Goal: Information Seeking & Learning: Learn about a topic

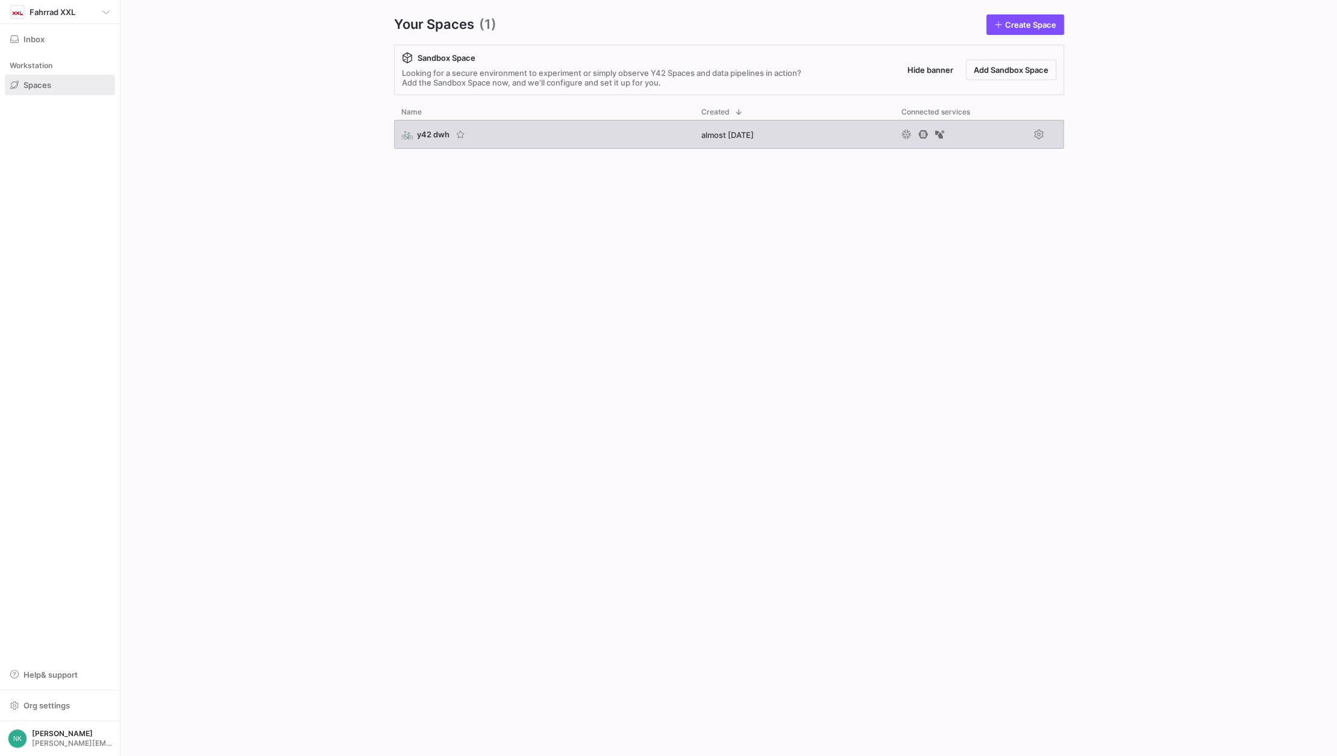
click at [421, 130] on span "y42 dwh" at bounding box center [433, 135] width 33 height 10
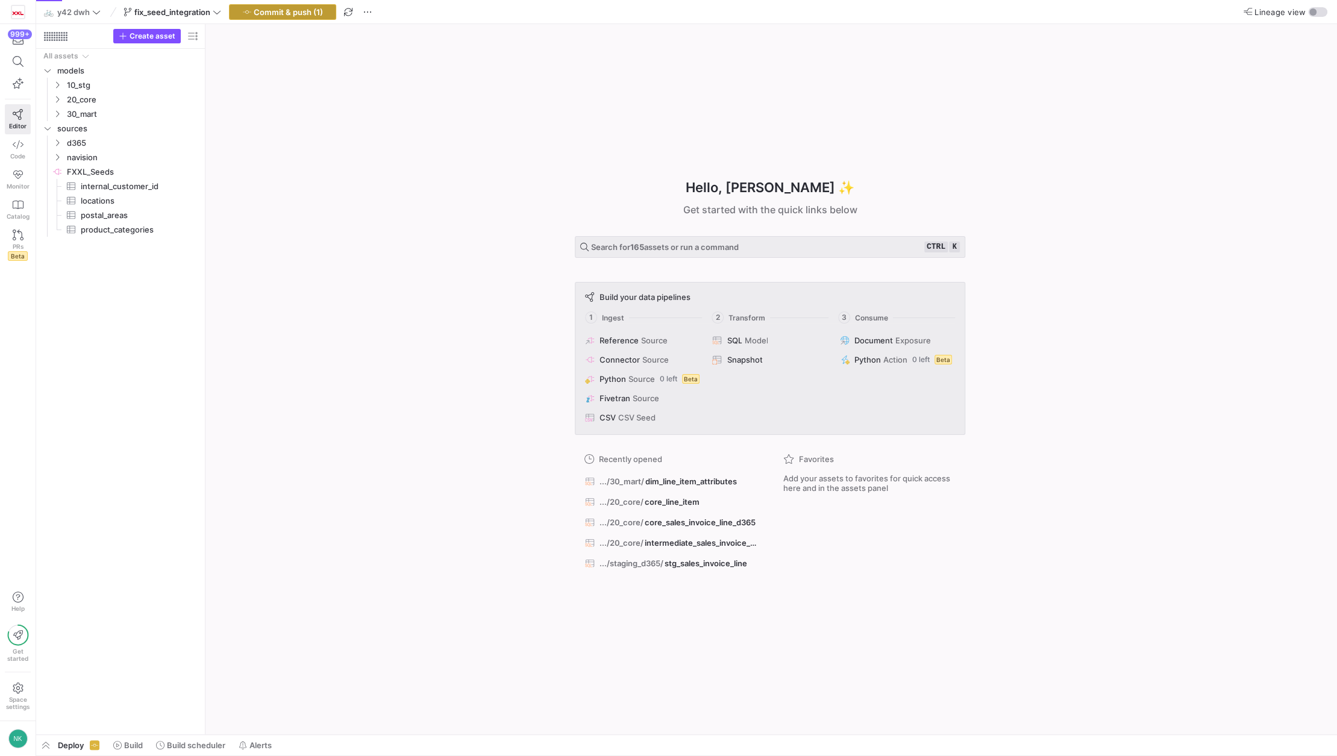
click at [325, 8] on span "button" at bounding box center [283, 12] width 106 height 14
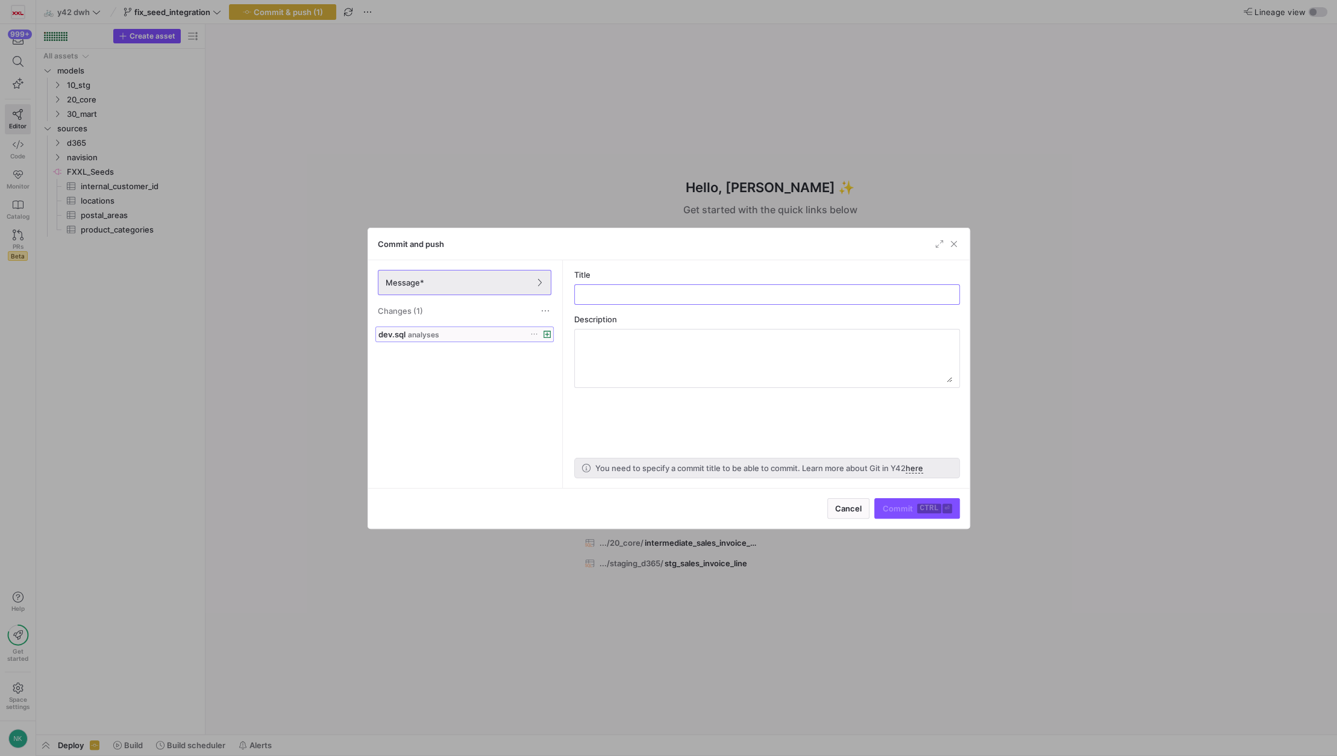
click at [535, 327] on span at bounding box center [464, 334] width 177 height 14
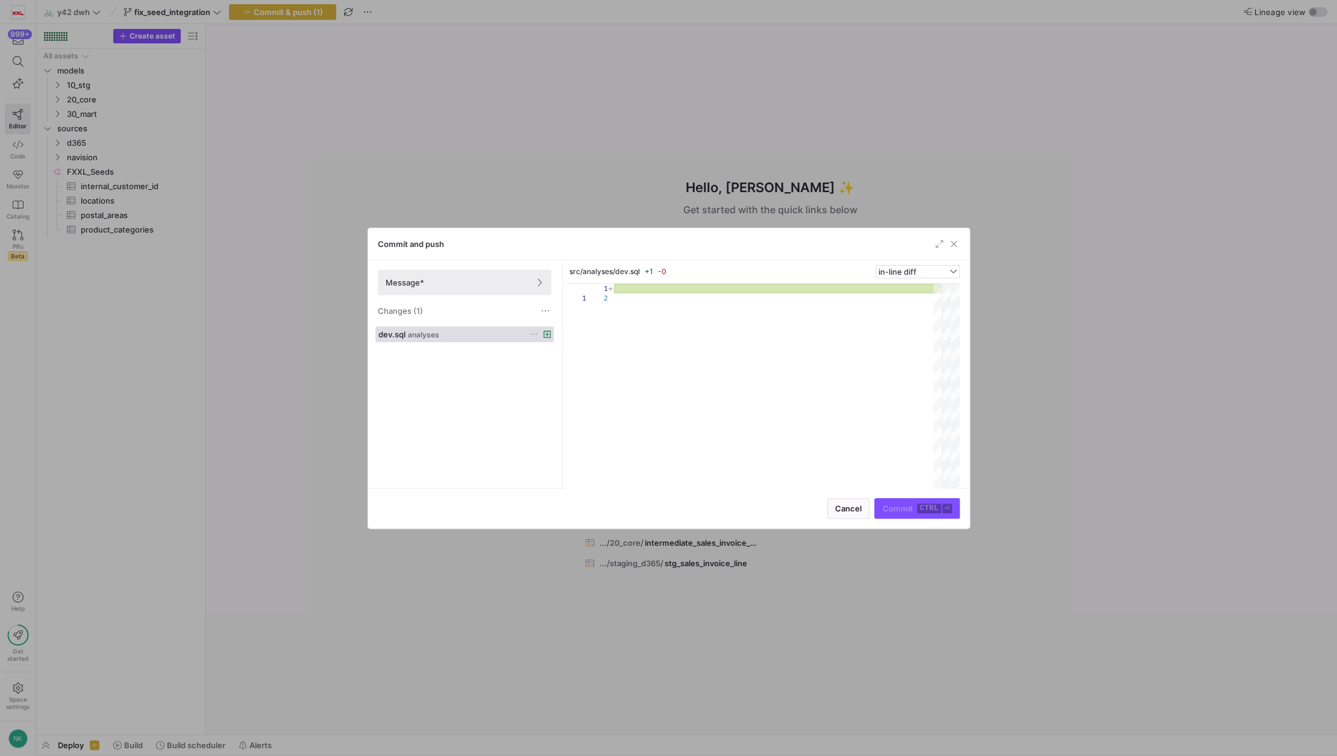
click at [533, 333] on icon at bounding box center [534, 334] width 8 height 8
click at [554, 374] on button "Discard" at bounding box center [579, 368] width 98 height 19
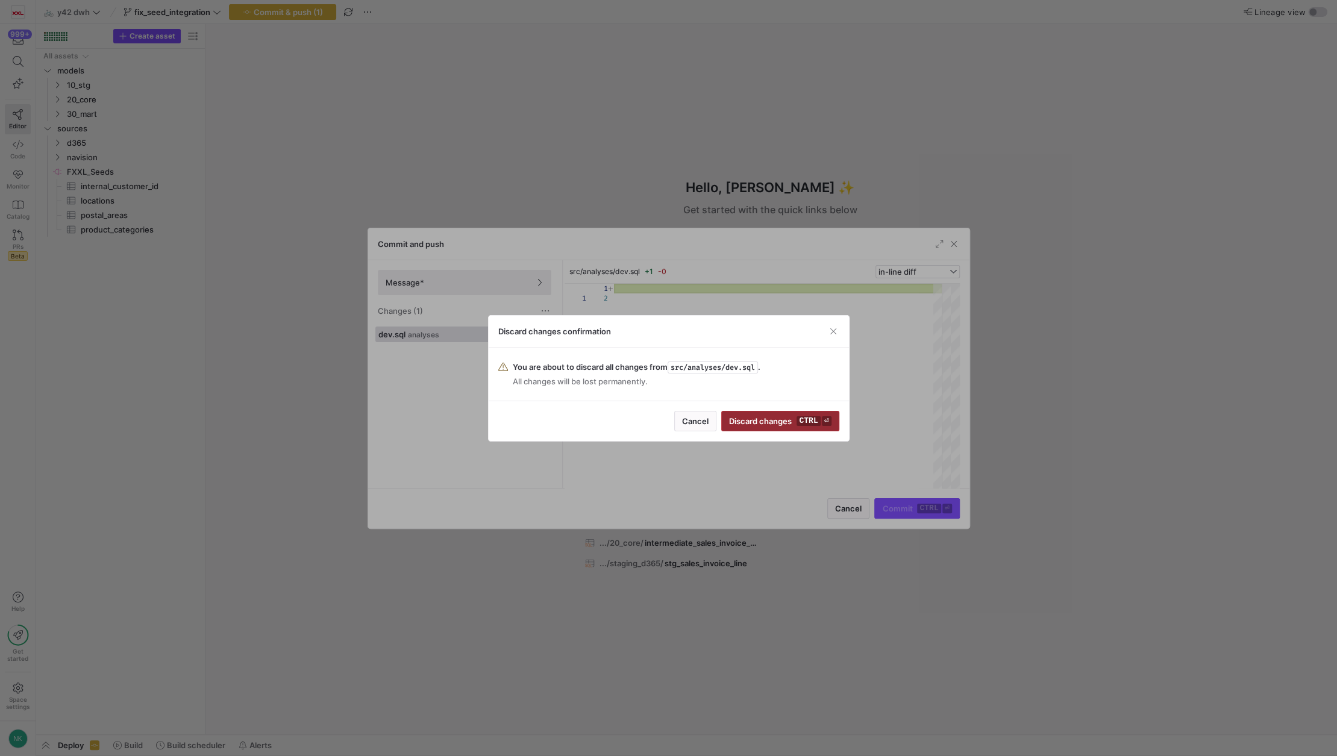
click at [791, 418] on span "Discard changes ctrl ⏎" at bounding box center [780, 421] width 102 height 10
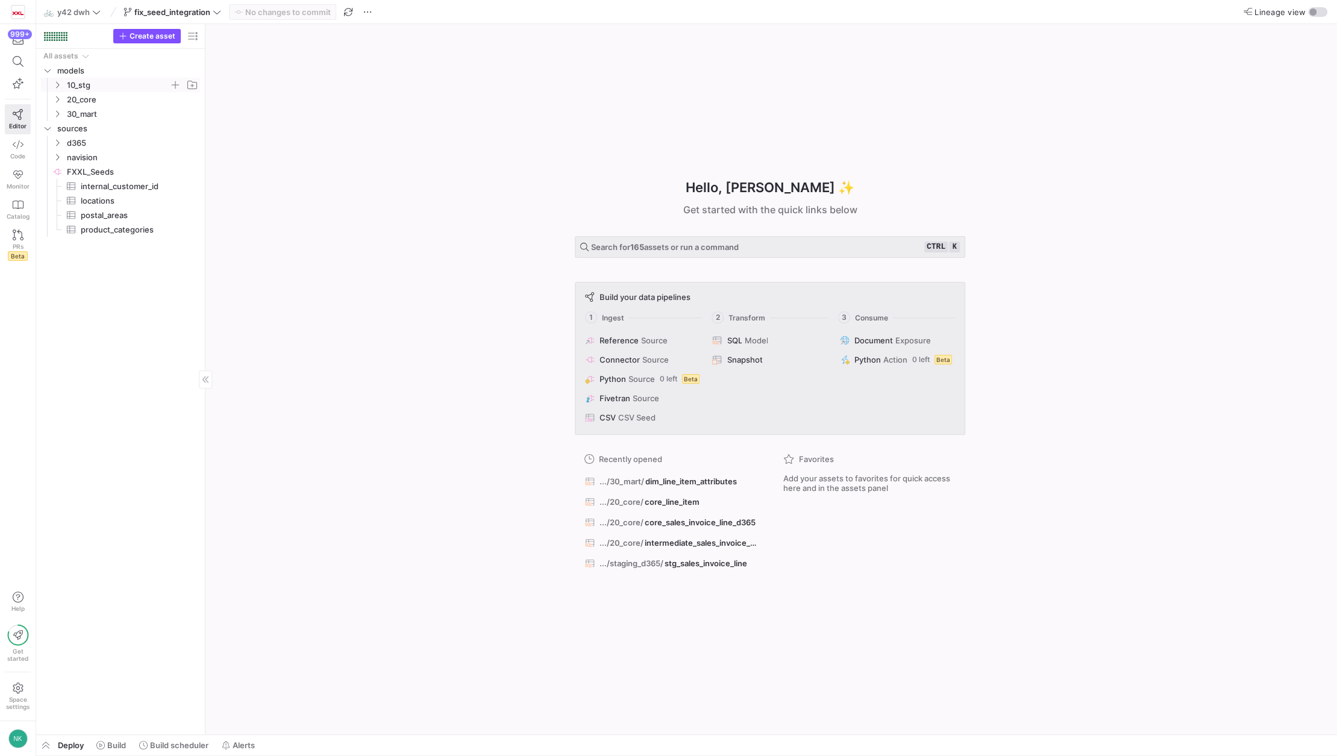
click at [55, 90] on span "10_stg" at bounding box center [125, 84] width 148 height 13
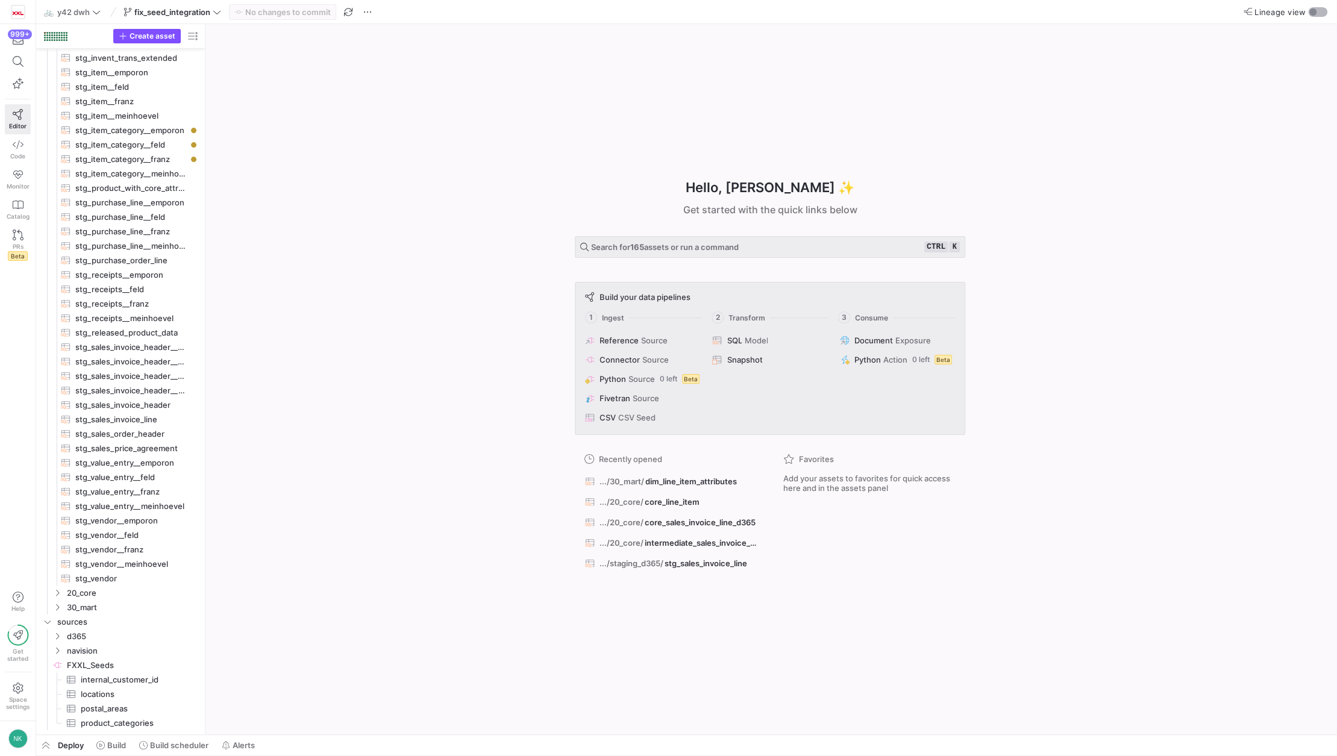
click at [1315, 12] on div "button" at bounding box center [1312, 11] width 7 height 7
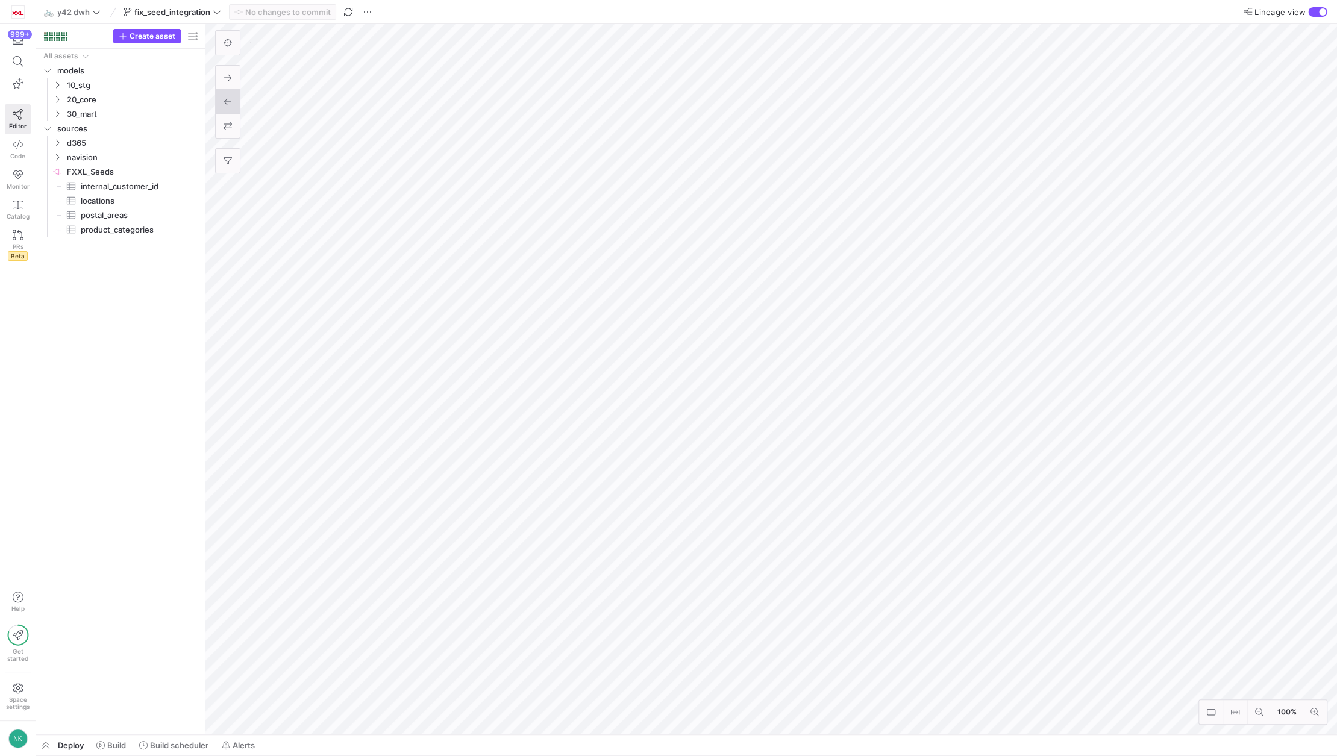
click at [471, 0] on html "999+ Editor Code Monitor Catalog PRs Beta Help Get started Space settings NK 🚲 …" at bounding box center [668, 378] width 1337 height 756
click at [676, 0] on html "999+ Editor Code Monitor Catalog PRs Beta Help Get started Space settings NK 🚲 …" at bounding box center [668, 378] width 1337 height 756
click at [615, 0] on html "999+ Editor Code Monitor Catalog PRs Beta Help Get started Space settings NK 🚲 …" at bounding box center [668, 378] width 1337 height 756
click at [760, 0] on html "999+ Editor Code Monitor Catalog PRs Beta Help Get started Space settings NK 🚲 …" at bounding box center [668, 378] width 1337 height 756
click at [58, 113] on icon "Press SPACE to select this row." at bounding box center [57, 114] width 3 height 7
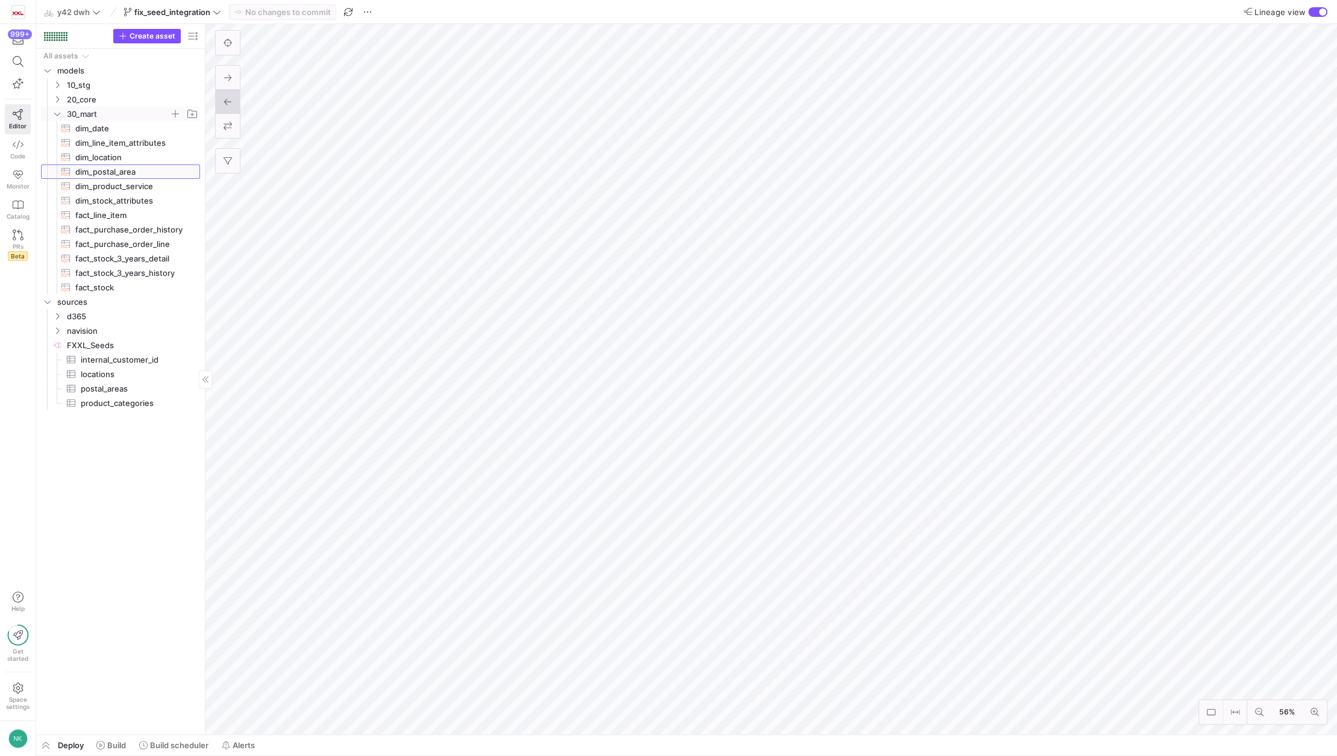
click at [105, 171] on span "dim_postal_area​​​​​​​​​​" at bounding box center [130, 172] width 111 height 14
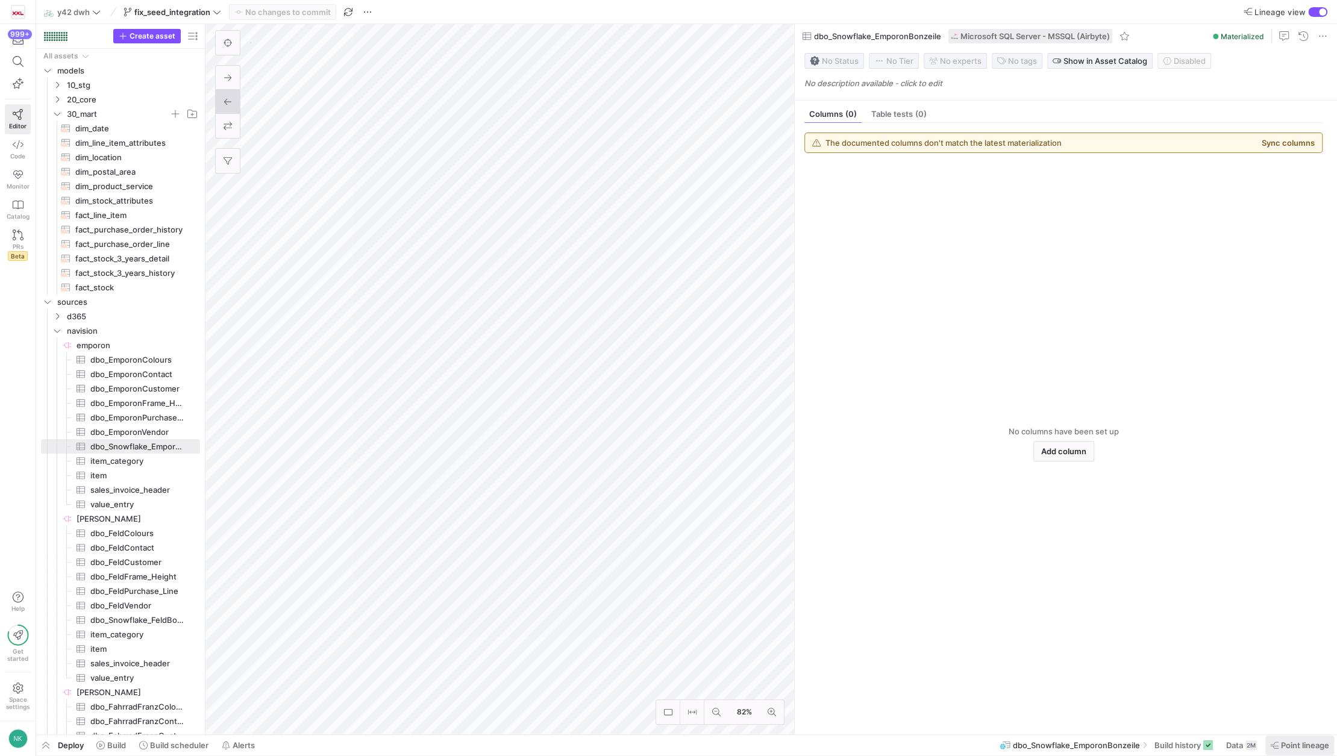
click at [1301, 744] on span "Point lineage" at bounding box center [1305, 746] width 48 height 10
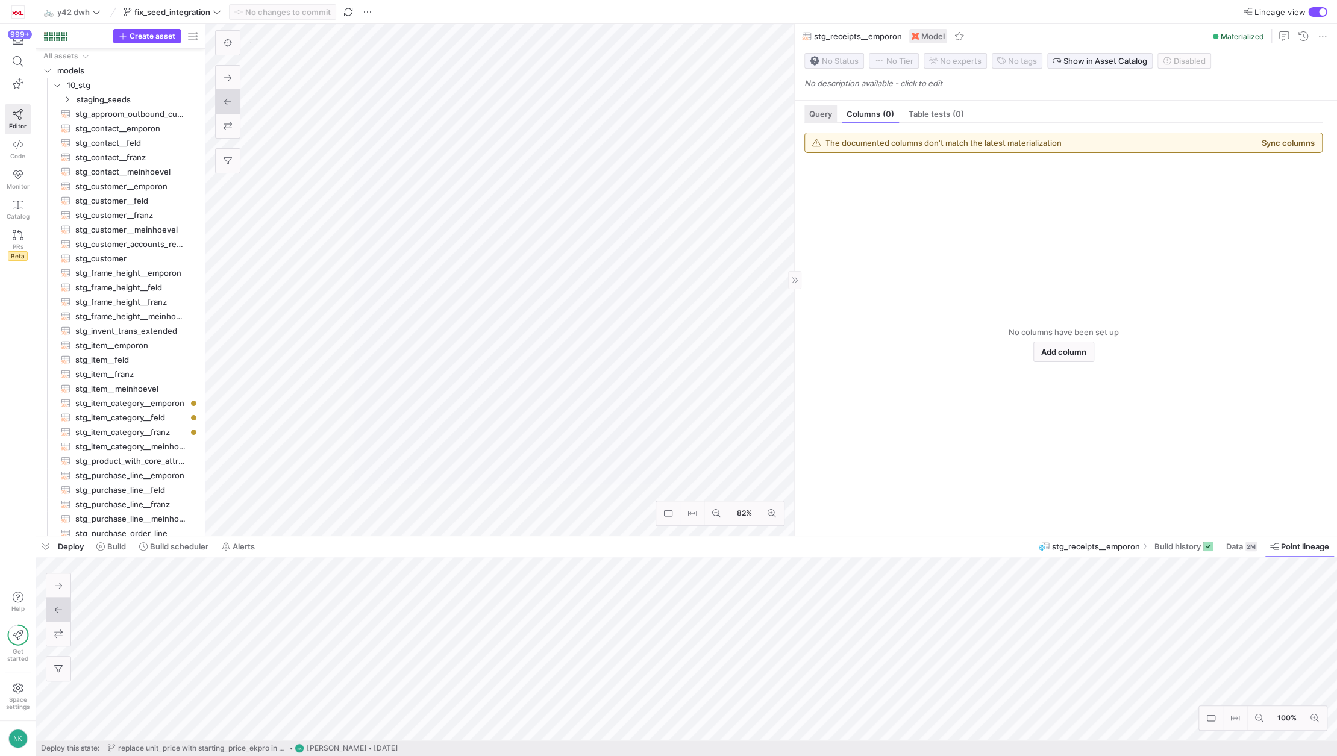
scroll to position [19, 0]
click at [824, 113] on span "Query" at bounding box center [820, 114] width 23 height 8
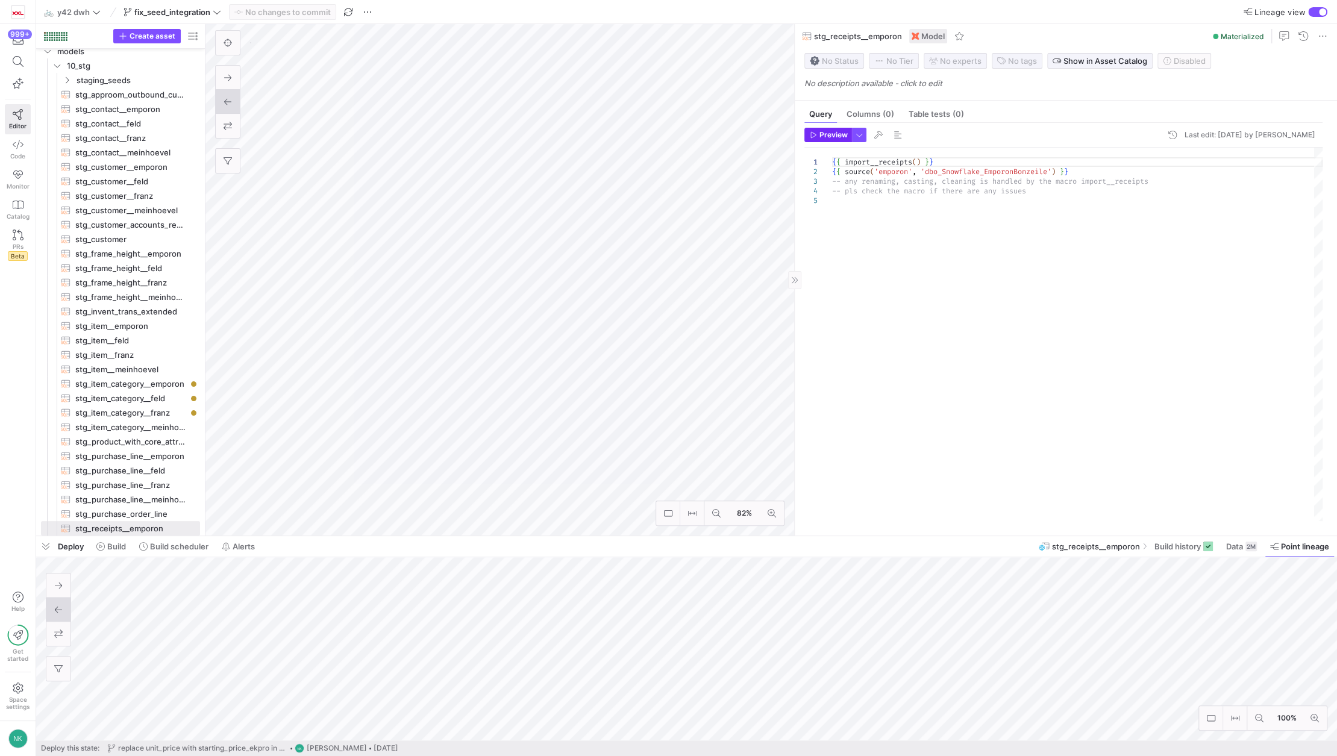
click at [831, 132] on span "Preview" at bounding box center [834, 135] width 28 height 8
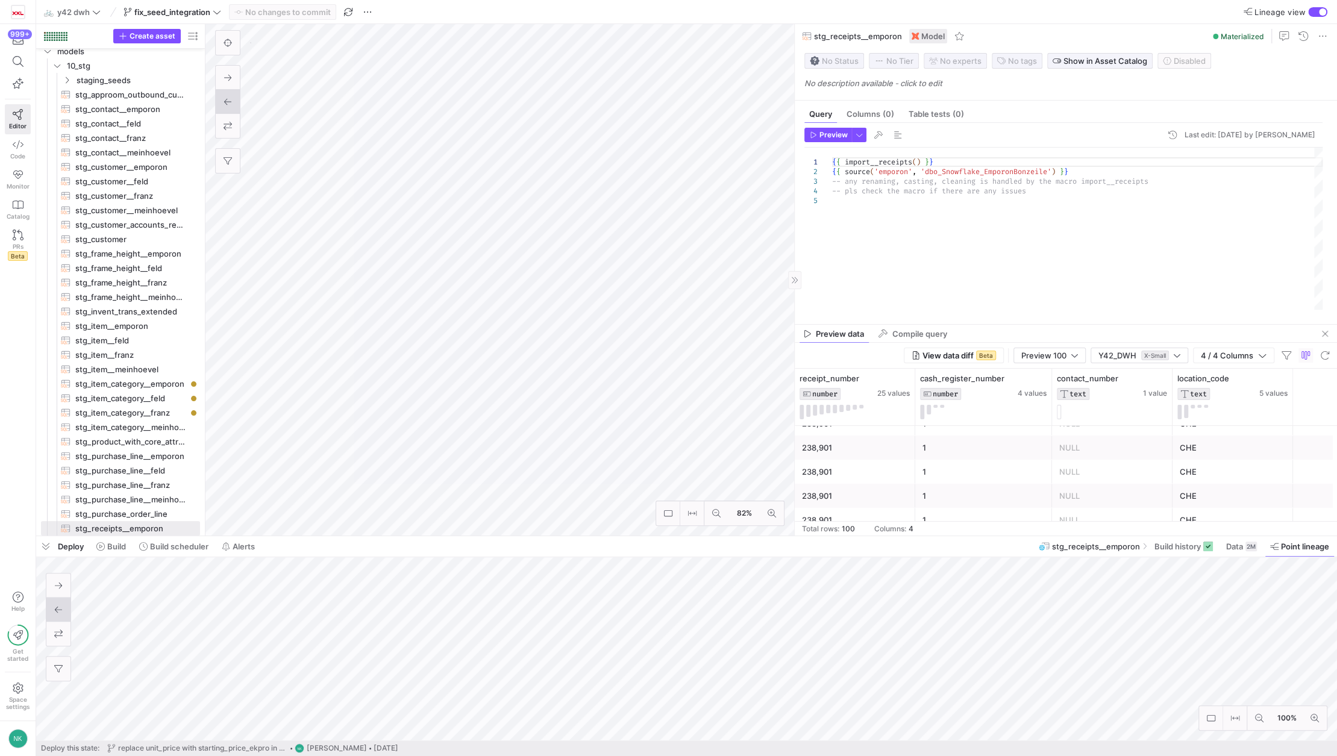
scroll to position [89, 0]
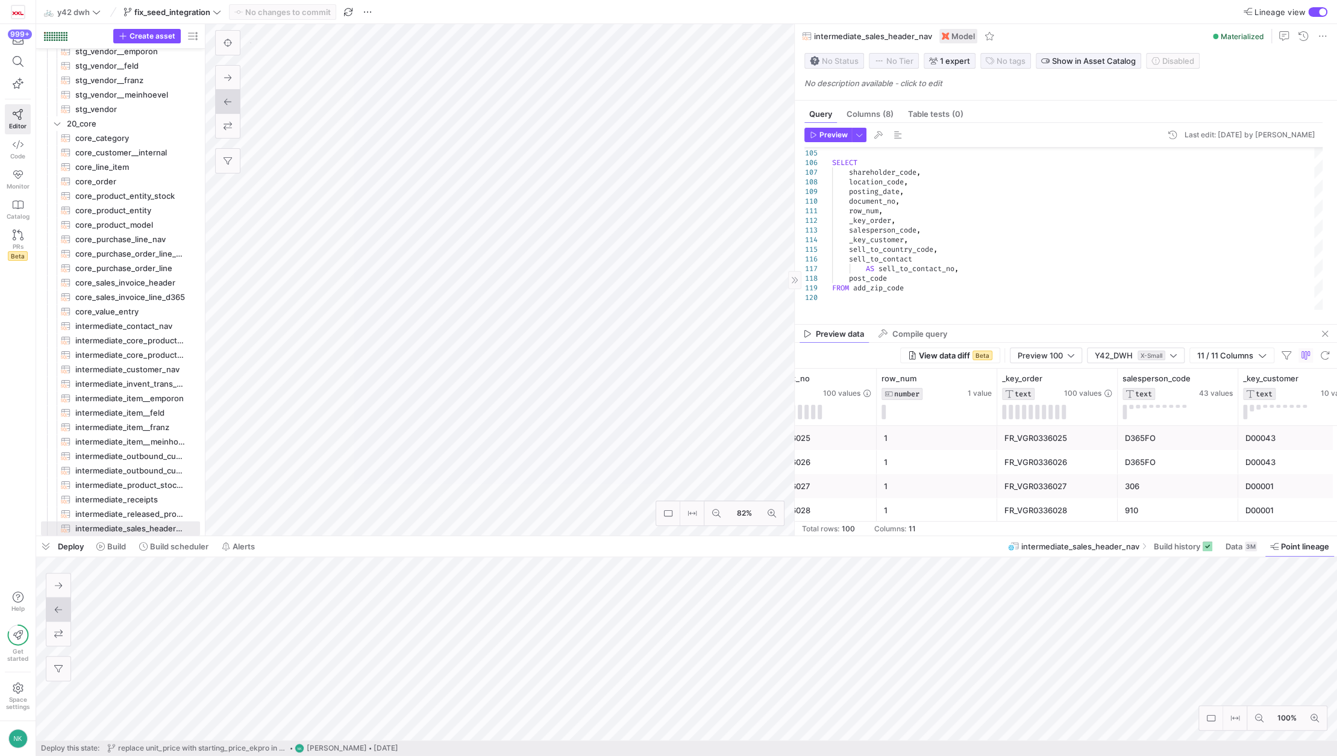
scroll to position [0, 409]
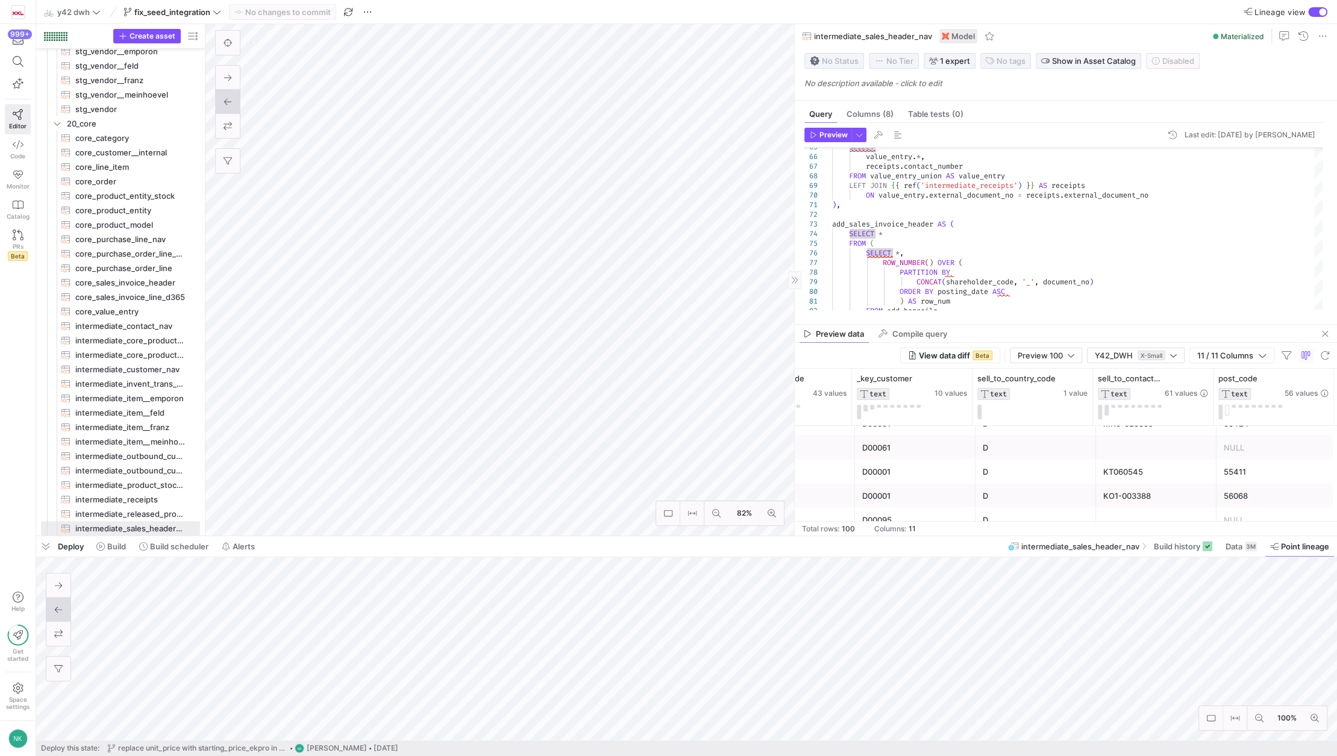
scroll to position [0, 791]
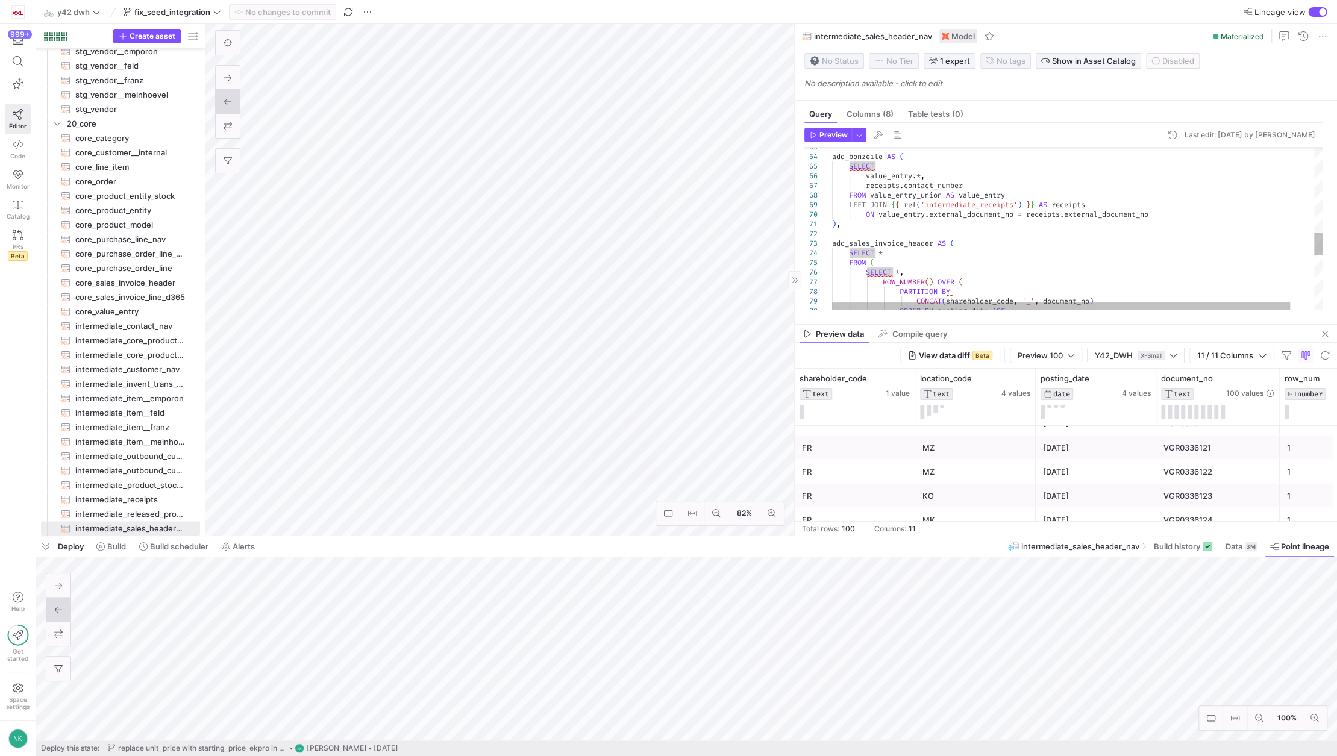
click at [988, 224] on div "ROW_NUMBER ( ) OVER ( PARTITION BY CONCAT ( shareholder_code , '_' , document_n…" at bounding box center [1090, 122] width 516 height 1174
type textarea "), add_sales_invoice_header AS ( SELECT * FROM ( SELECT *, ROW_NUMBER() OVER ( …"
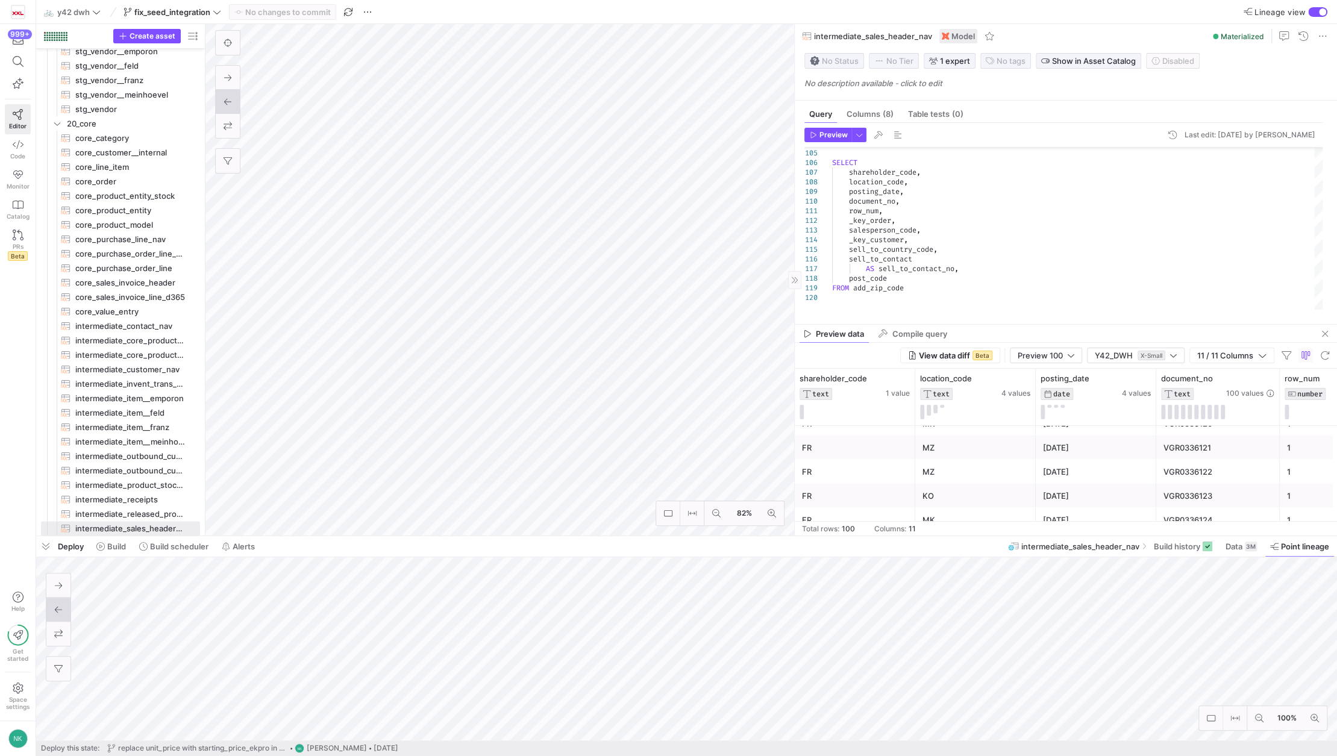
click at [880, 142] on header "Preview Last edit: [DATE] by [PERSON_NAME]" at bounding box center [1063, 138] width 518 height 20
click at [880, 138] on span "button" at bounding box center [878, 135] width 14 height 14
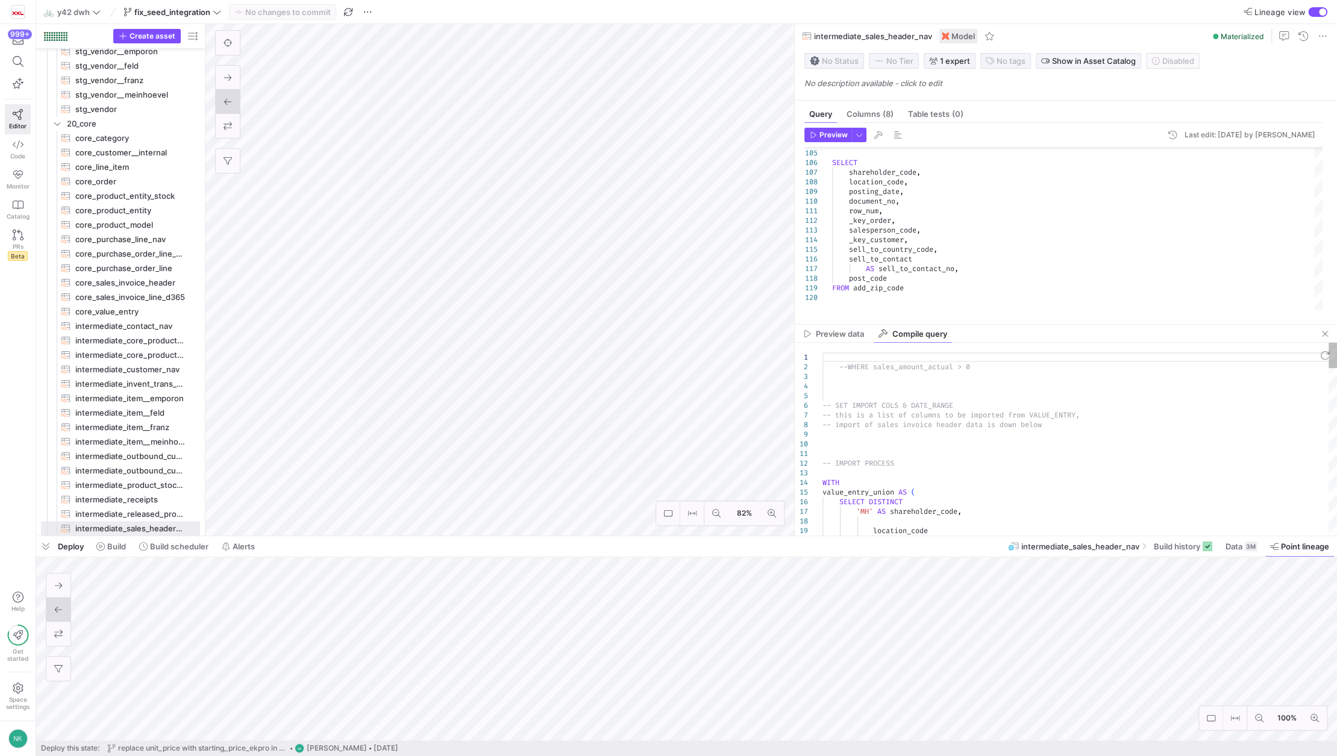
scroll to position [0, 0]
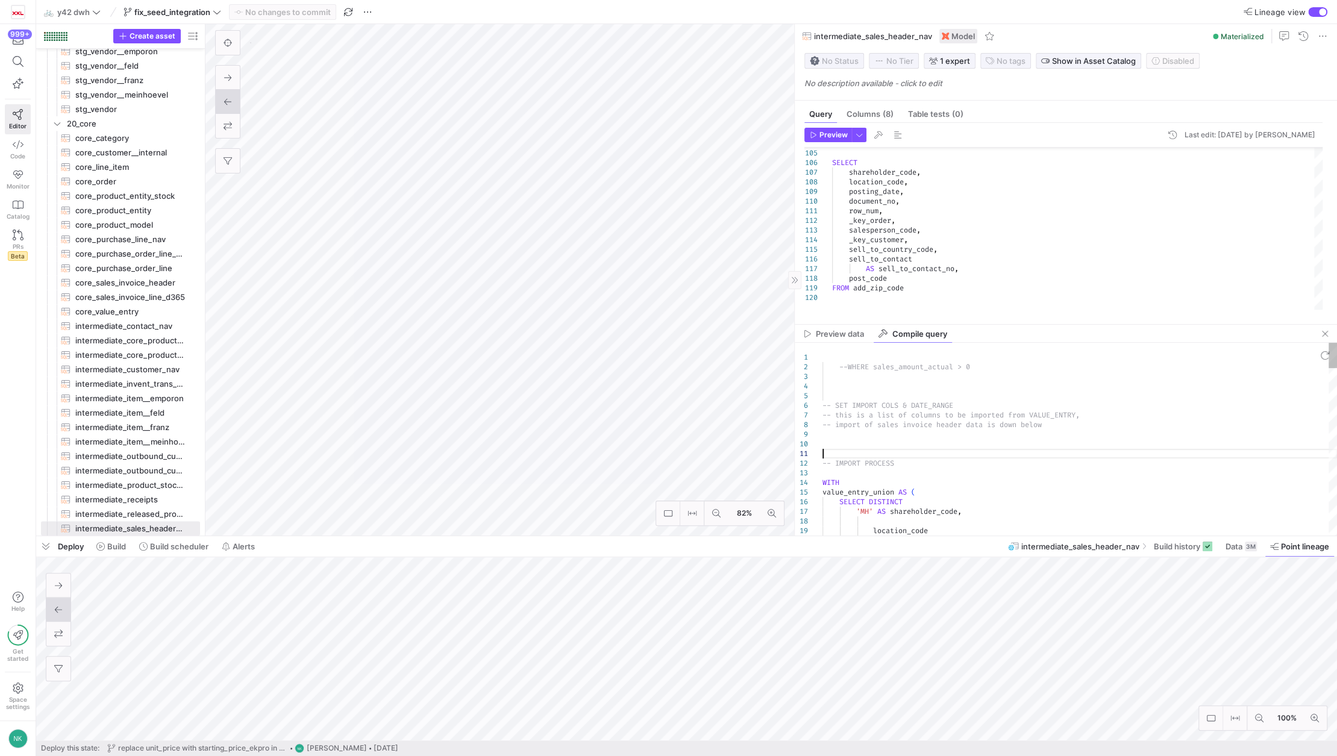
type textarea "--WHERE sales_amount_actual > 0 -- SET IMPORT COLS & DATE_RANGE -- this is a li…"
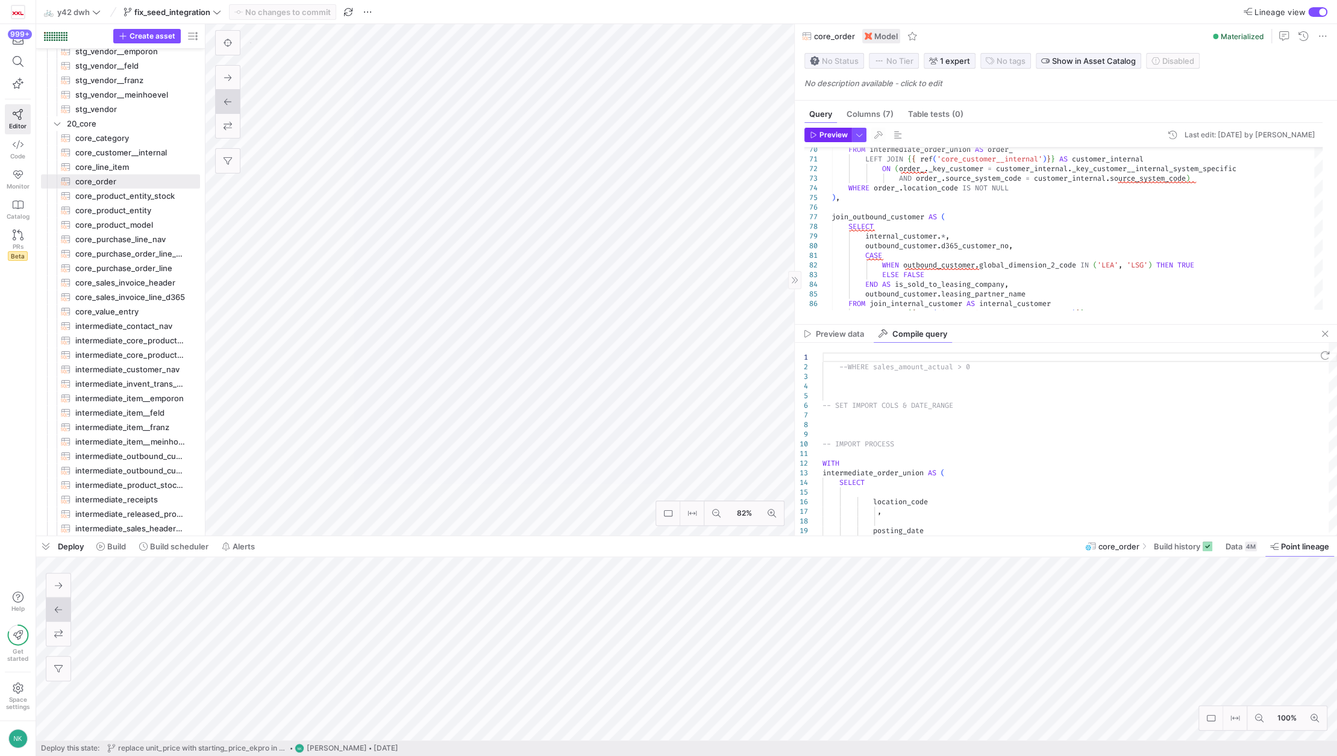
click at [825, 134] on span "Preview" at bounding box center [834, 135] width 28 height 8
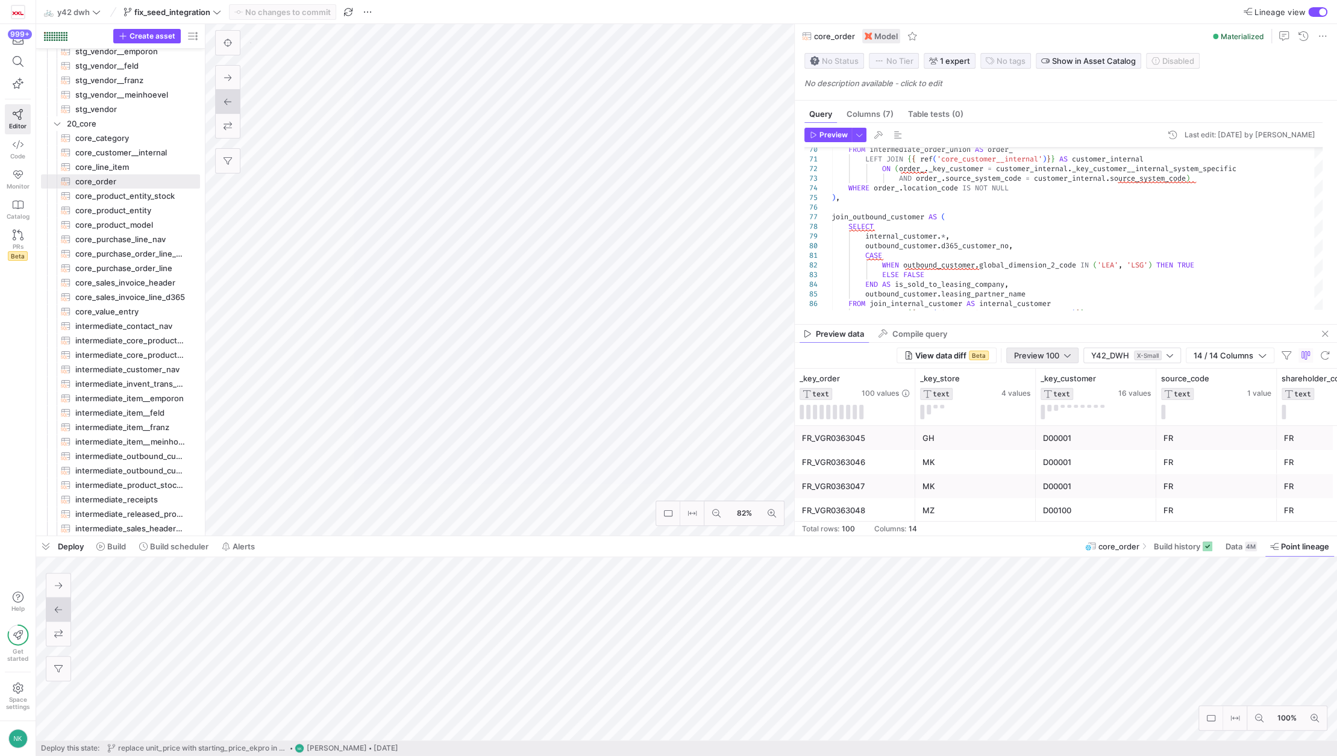
click at [1064, 358] on div at bounding box center [1067, 356] width 7 height 10
click at [1041, 398] on span "Full Preview" at bounding box center [1042, 395] width 62 height 10
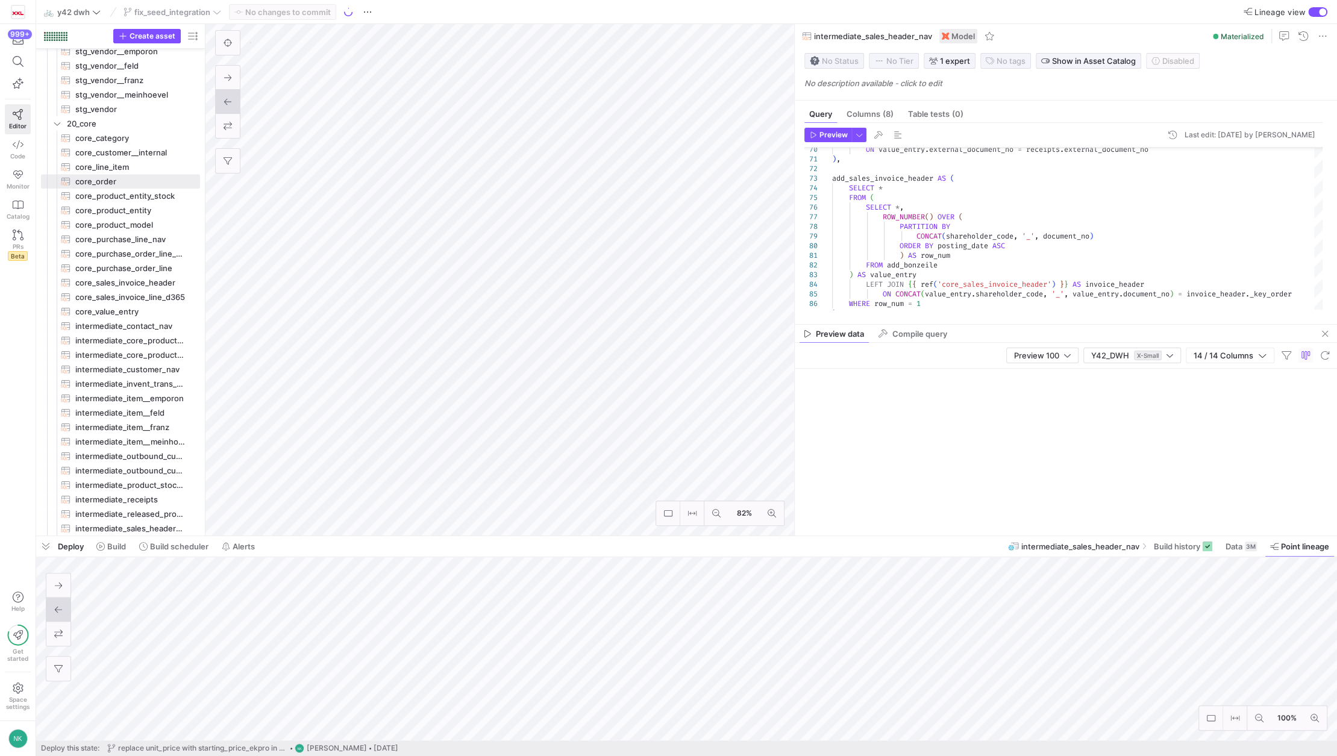
type textarea "{% set import_condition = "WHERE posting_date >= '[DATE]'" %} --WHERE sales_amo…"
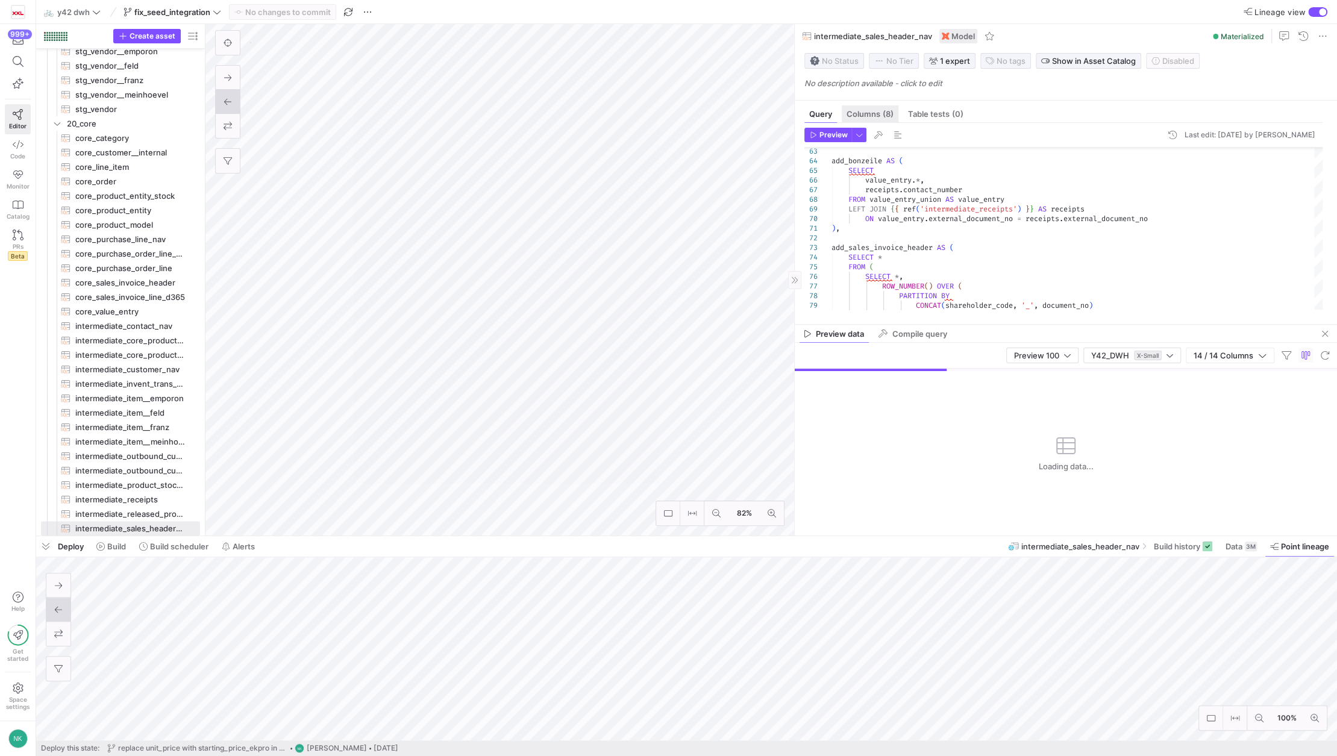
click at [874, 113] on span "Columns (8)" at bounding box center [870, 114] width 47 height 8
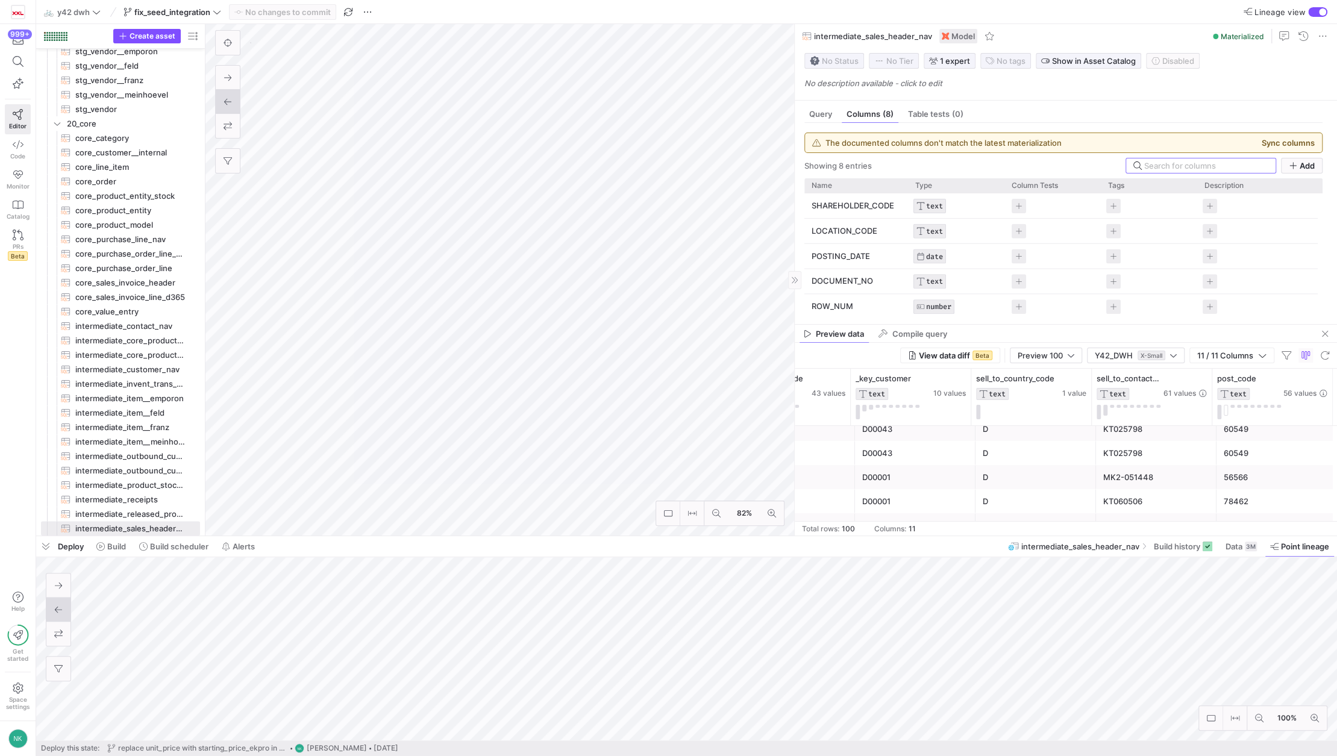
scroll to position [174, 0]
click at [820, 113] on span "Query" at bounding box center [820, 114] width 23 height 8
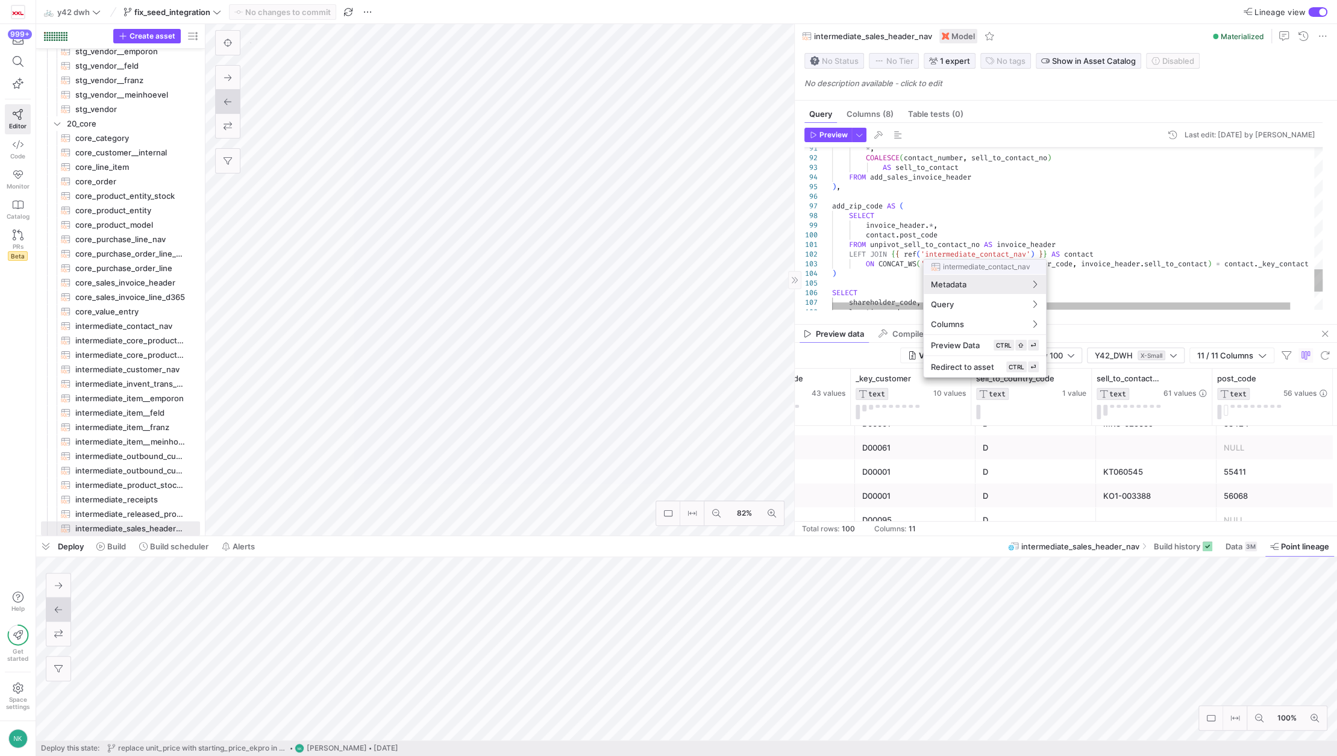
click at [1008, 252] on div at bounding box center [668, 378] width 1337 height 756
type textarea "FROM unpivot_sell_to_contact_no AS invoice_header LEFT JOIN {{ ref('intermediat…"
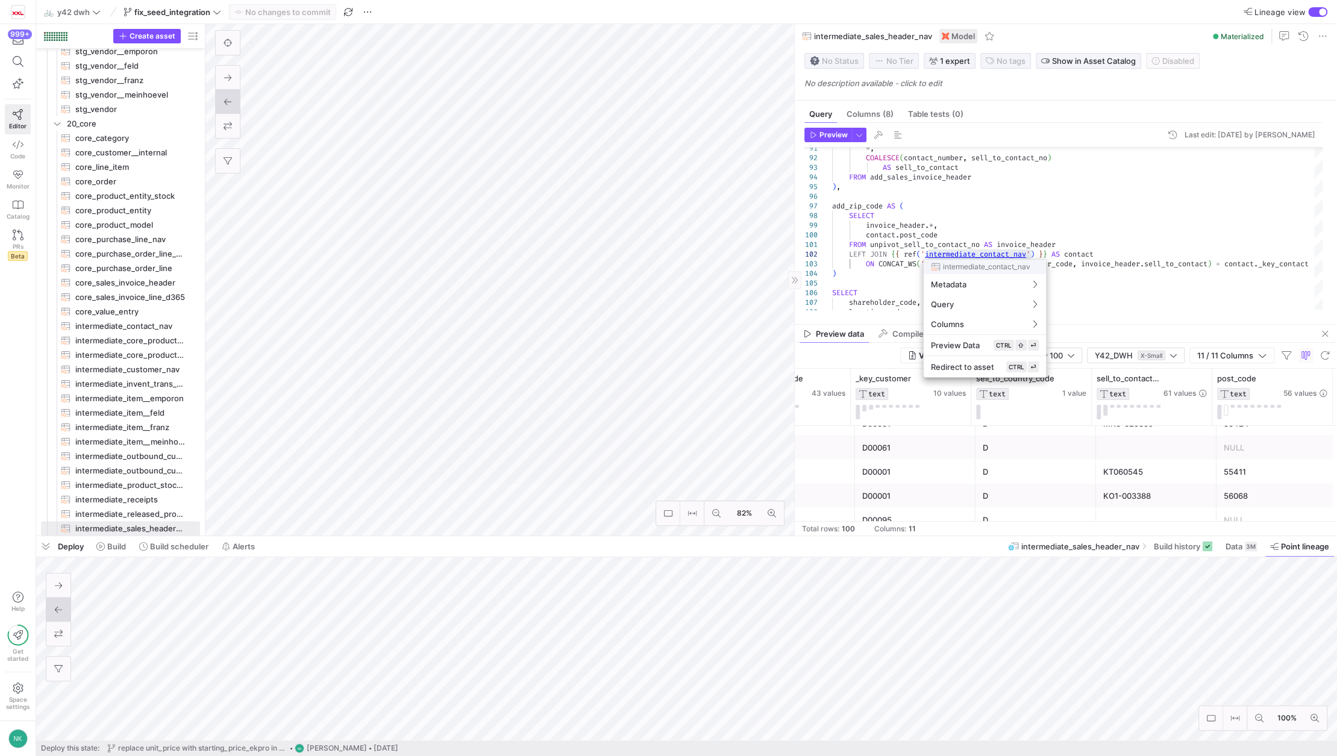
click at [945, 253] on div at bounding box center [668, 378] width 1337 height 756
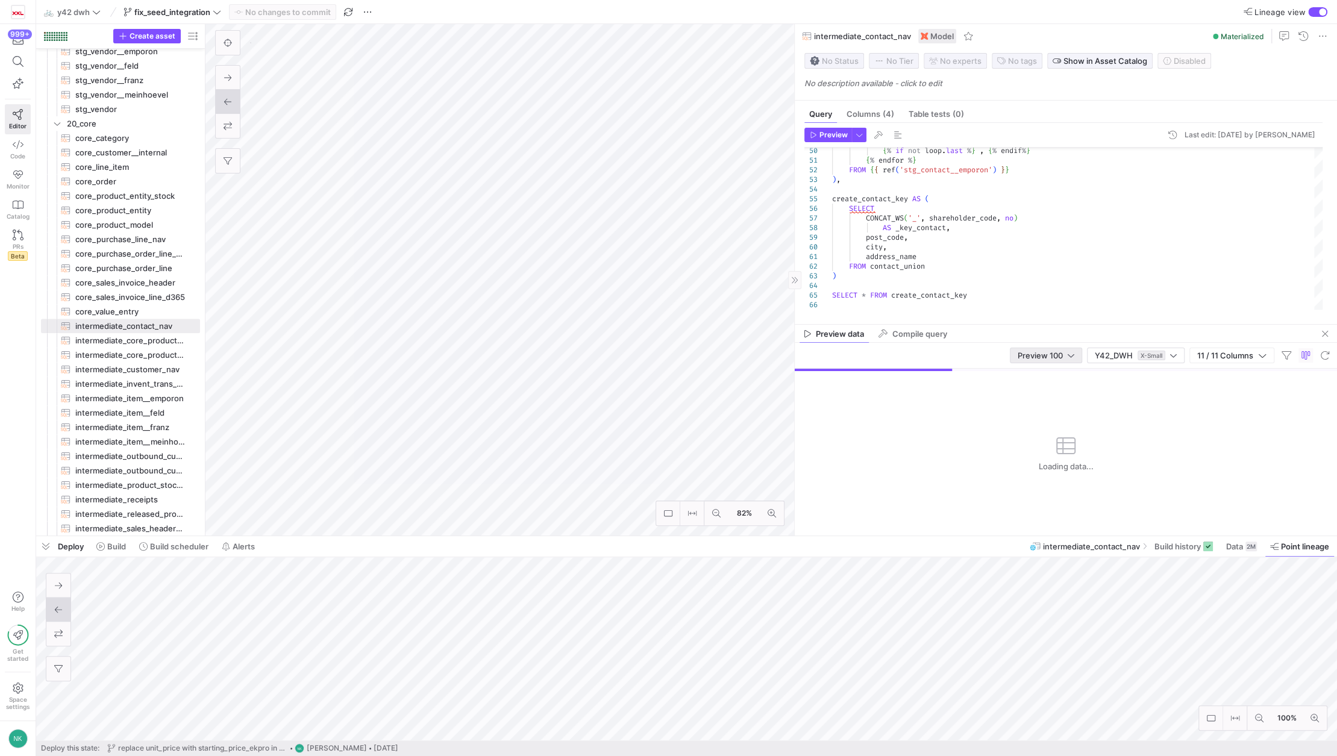
click at [1034, 359] on span "Preview 100" at bounding box center [1040, 356] width 45 height 10
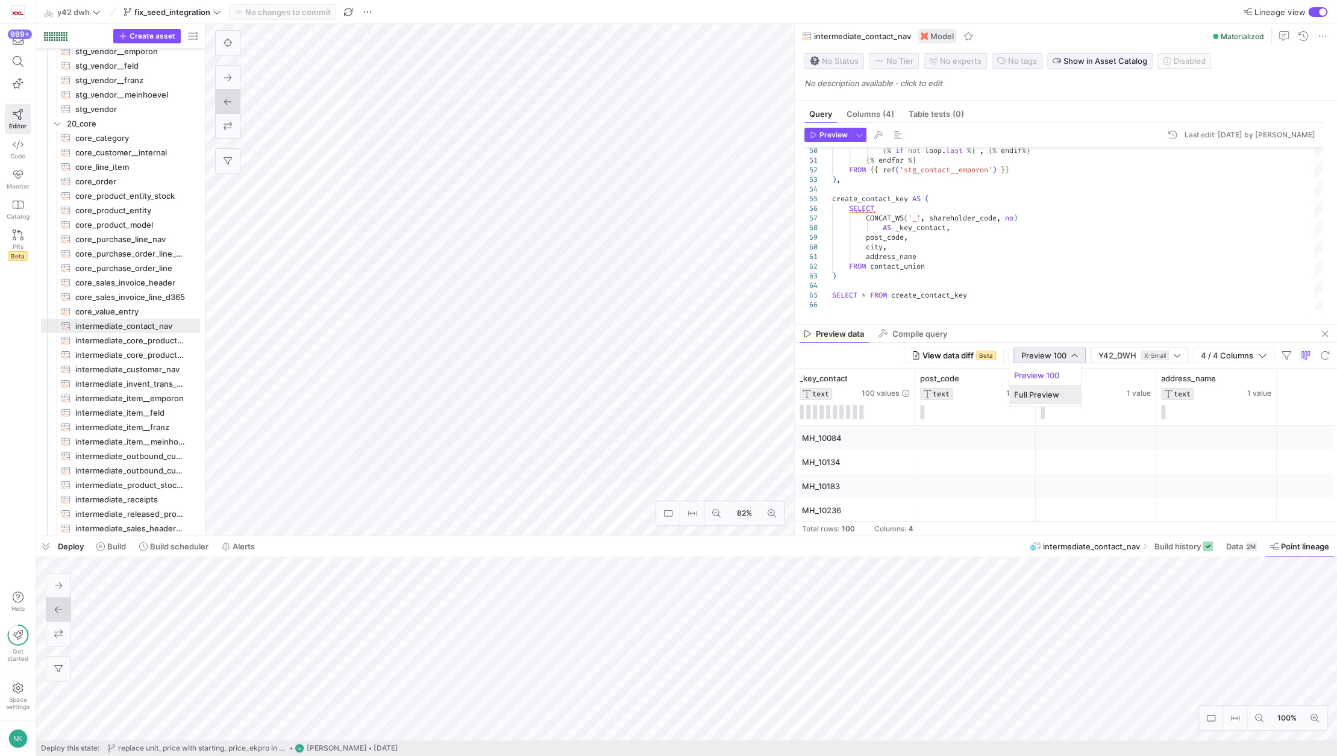
click at [1043, 397] on span "Full Preview" at bounding box center [1045, 395] width 62 height 10
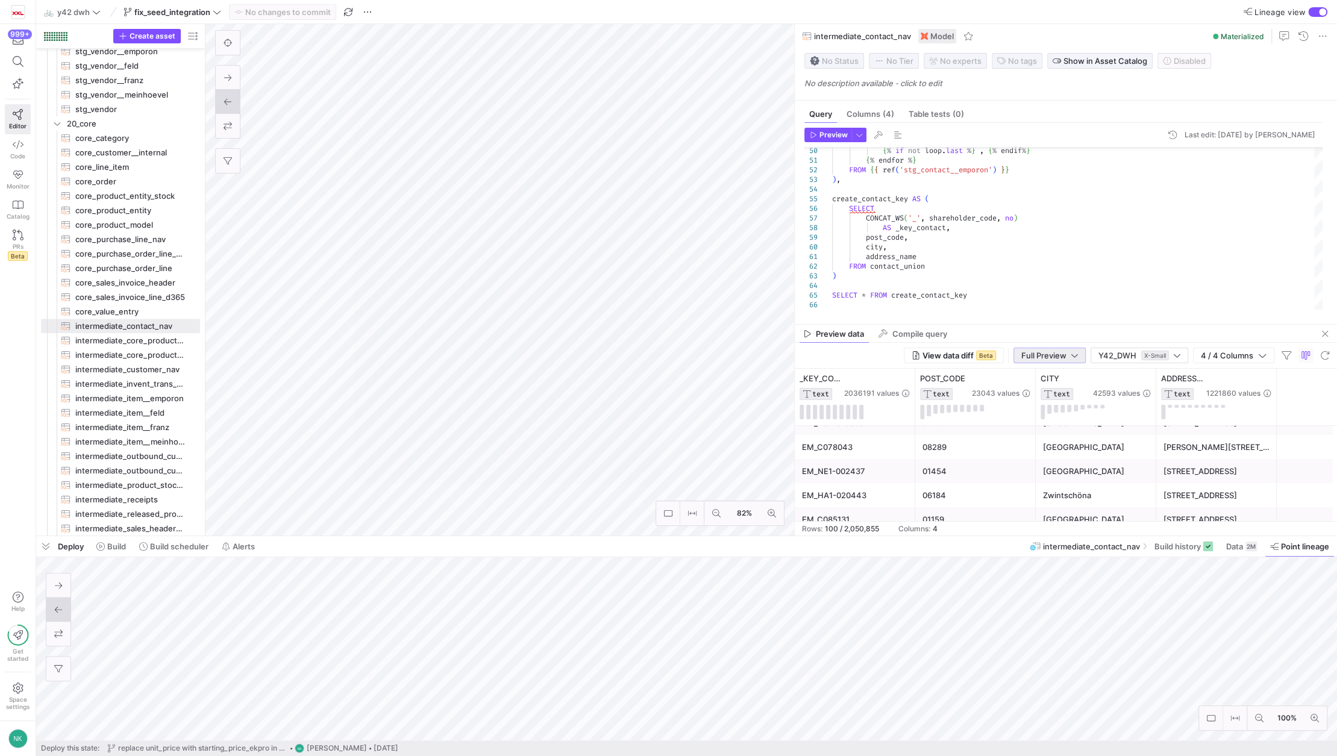
scroll to position [160, 0]
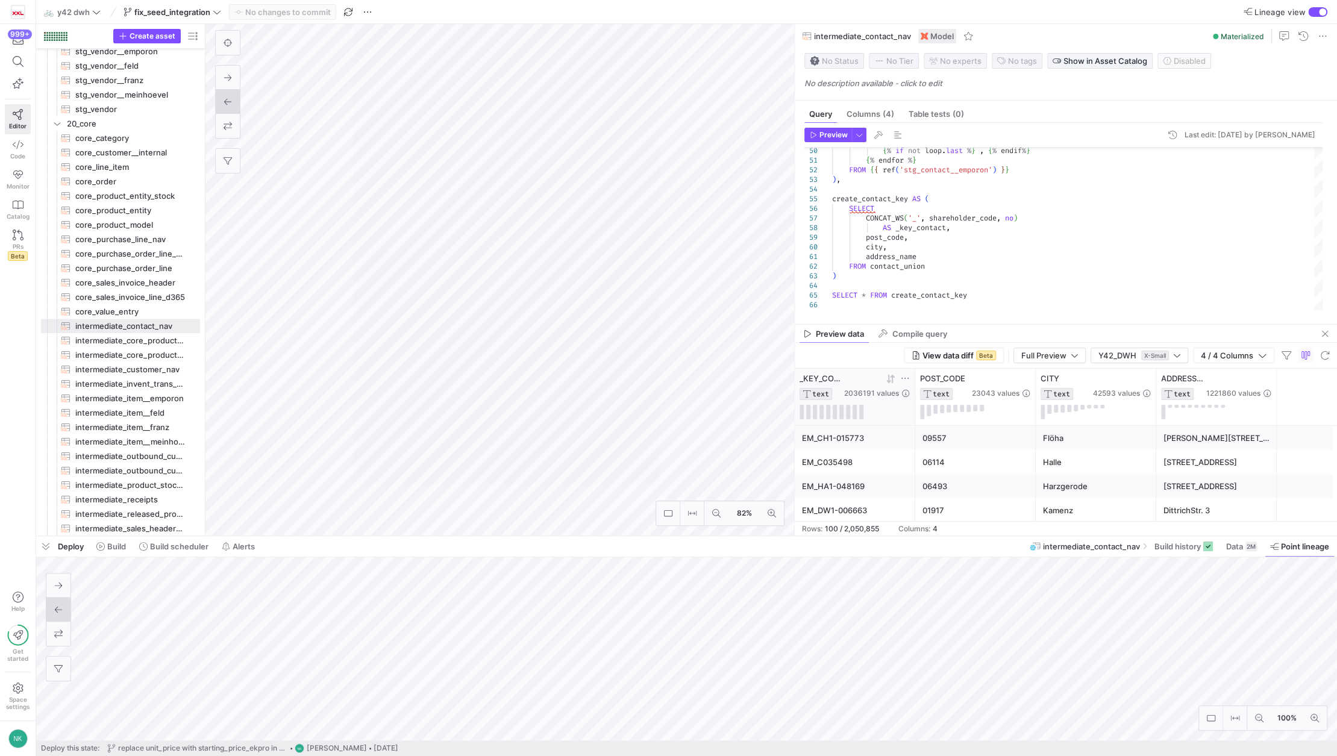
click at [890, 379] on icon at bounding box center [891, 379] width 10 height 10
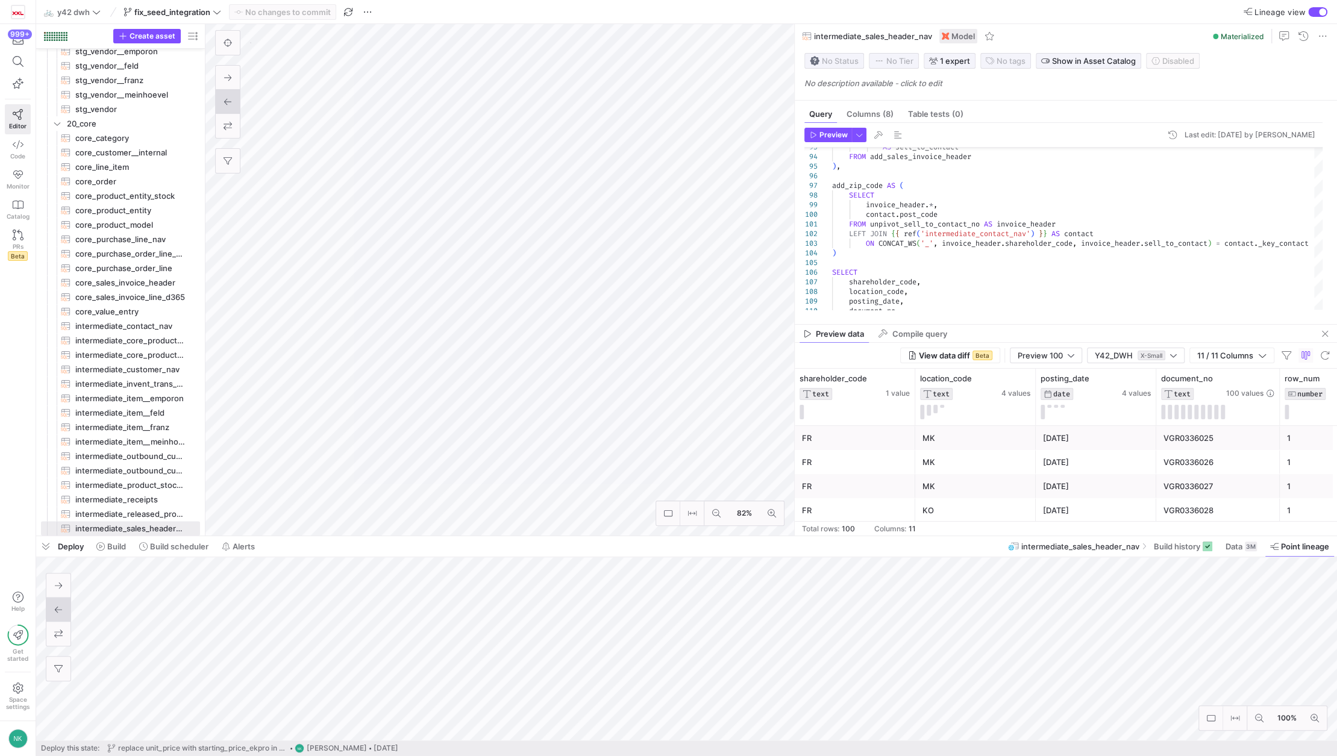
type textarea "-- SET IMPORT COLS -- this is a list of columns to be imported from Contact, --…"
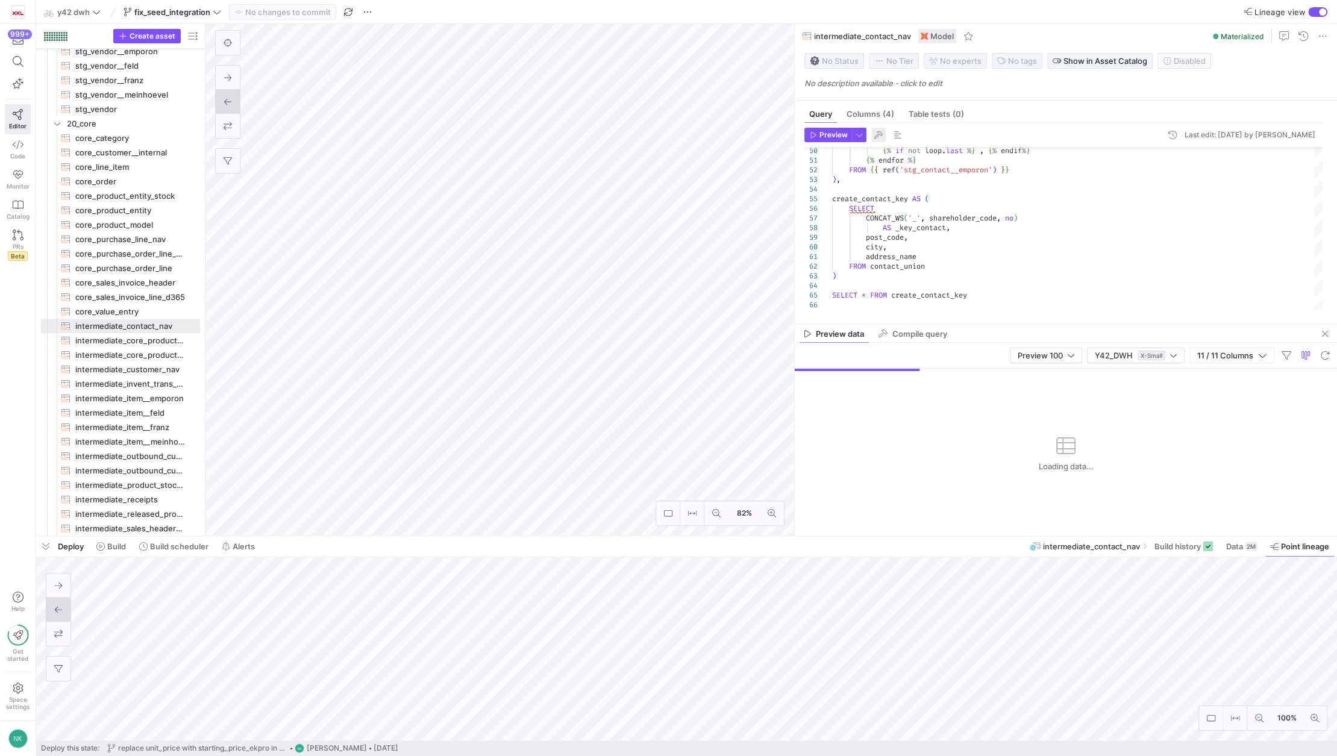
click at [877, 137] on span "button" at bounding box center [878, 135] width 14 height 14
type textarea "-- SET IMPORT COLS -- this is a list of columns to be imported from Contact, --…"
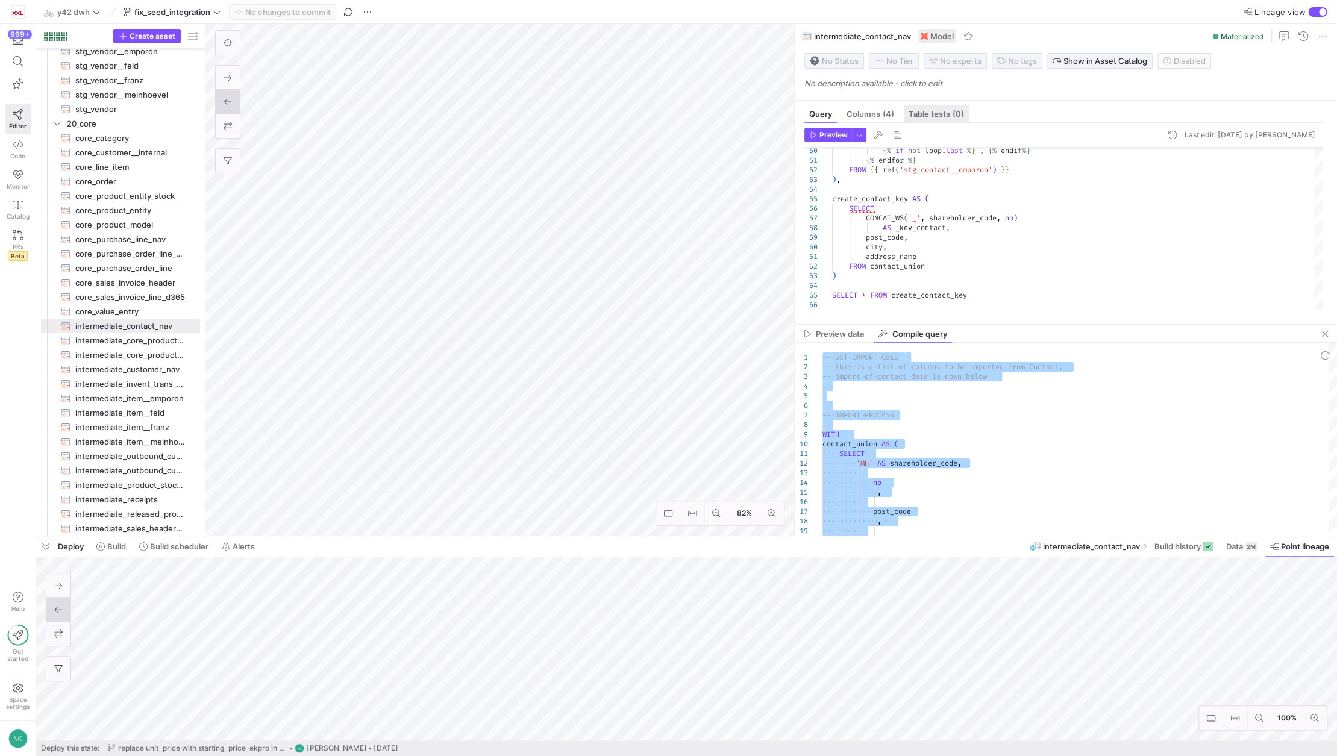
click at [935, 110] on span "Table tests (0)" at bounding box center [936, 114] width 55 height 8
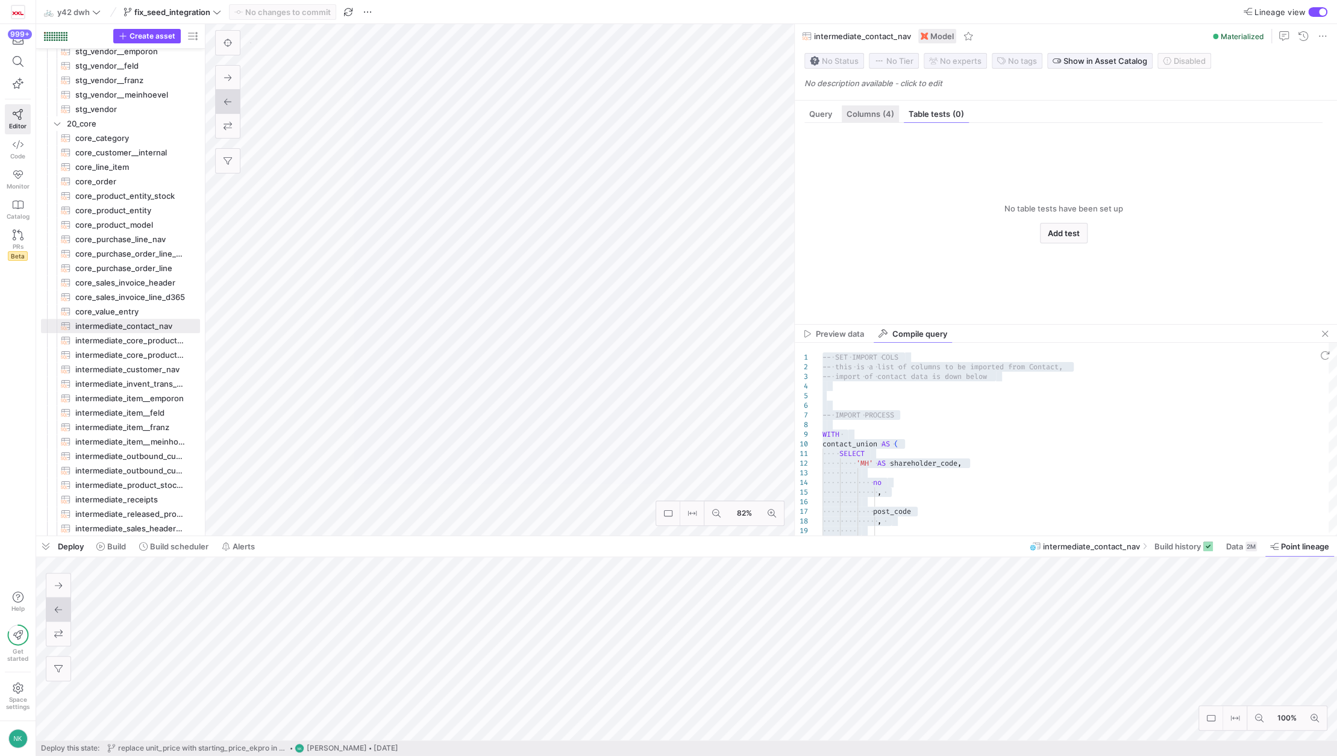
click at [858, 112] on span "Columns (4)" at bounding box center [871, 114] width 48 height 8
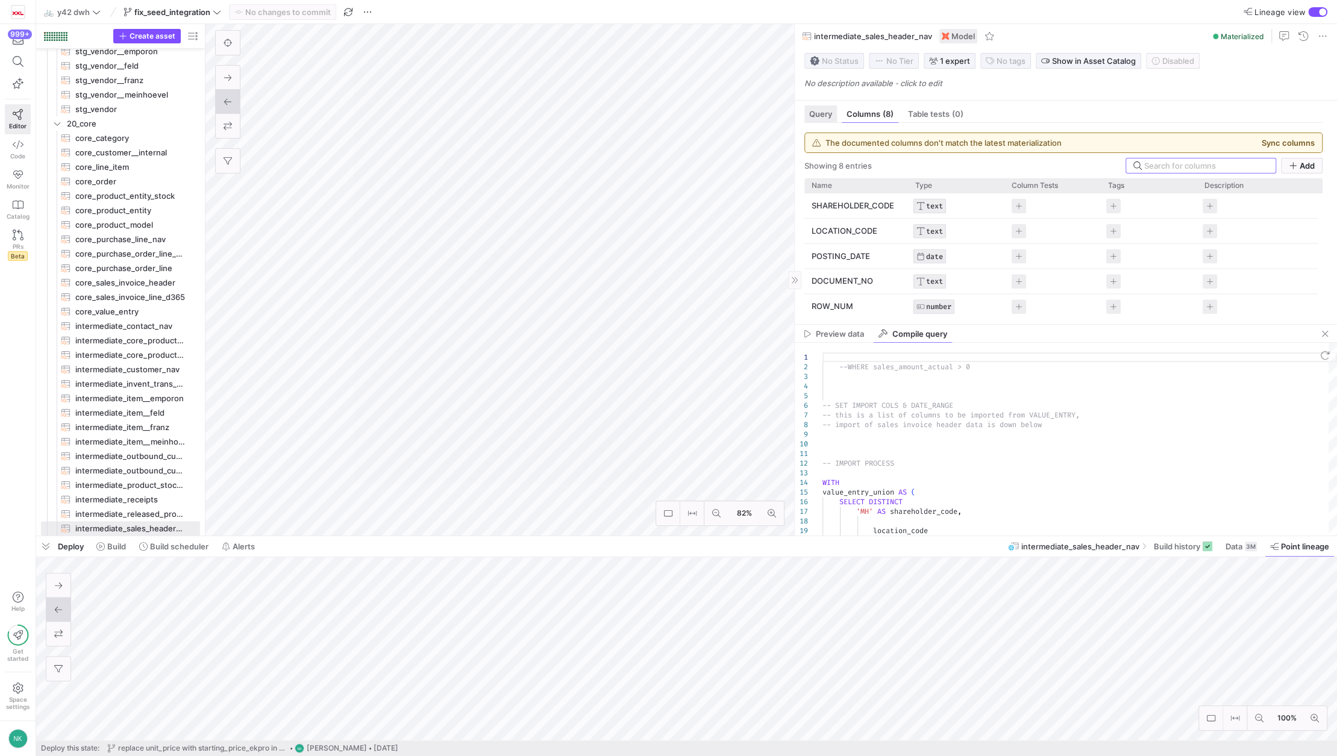
click at [823, 112] on span "Query" at bounding box center [820, 114] width 23 height 8
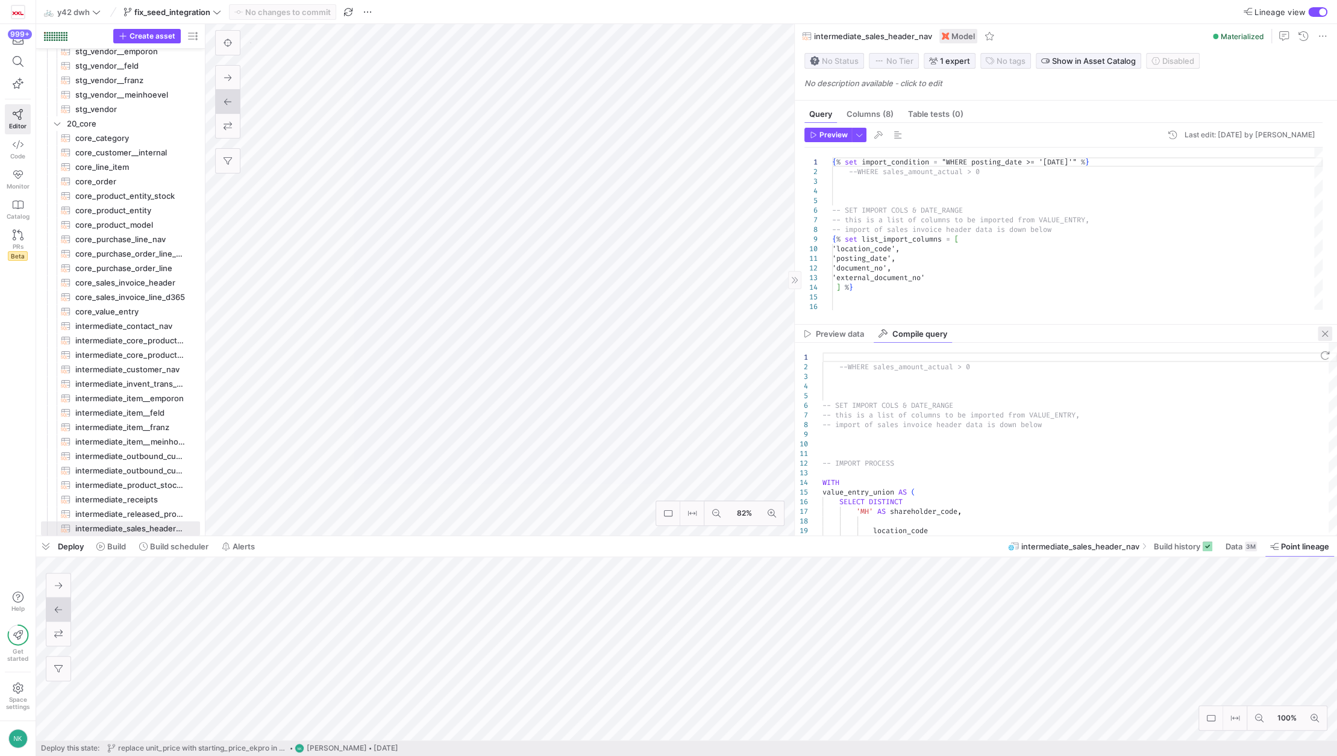
click at [1321, 333] on span "button" at bounding box center [1325, 334] width 14 height 14
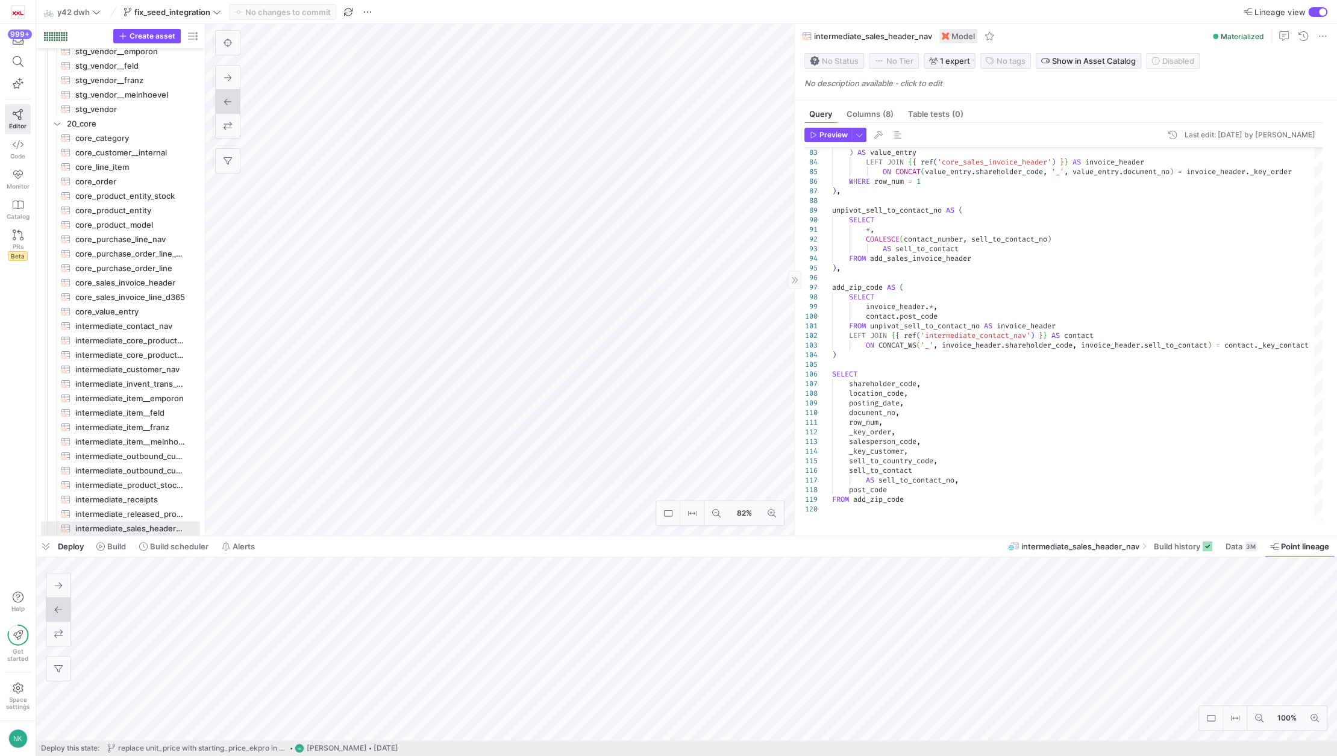
click at [874, 123] on div "Preview Last edit: [DATE] by [PERSON_NAME] 83 84 85 86 87 88 89 90 91 92 93 94 …" at bounding box center [1064, 324] width 538 height 403
click at [869, 110] on span "Columns (8)" at bounding box center [870, 114] width 47 height 8
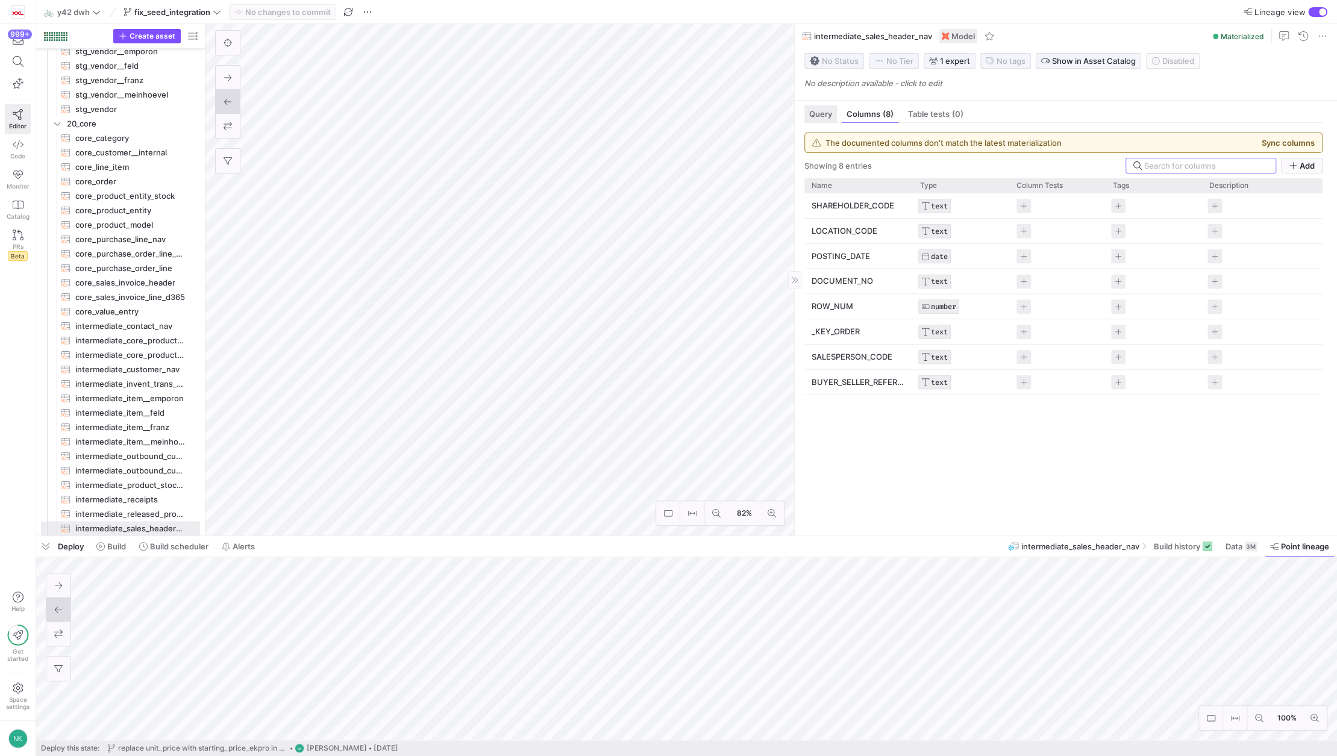
click at [826, 108] on div "Query" at bounding box center [820, 113] width 33 height 17
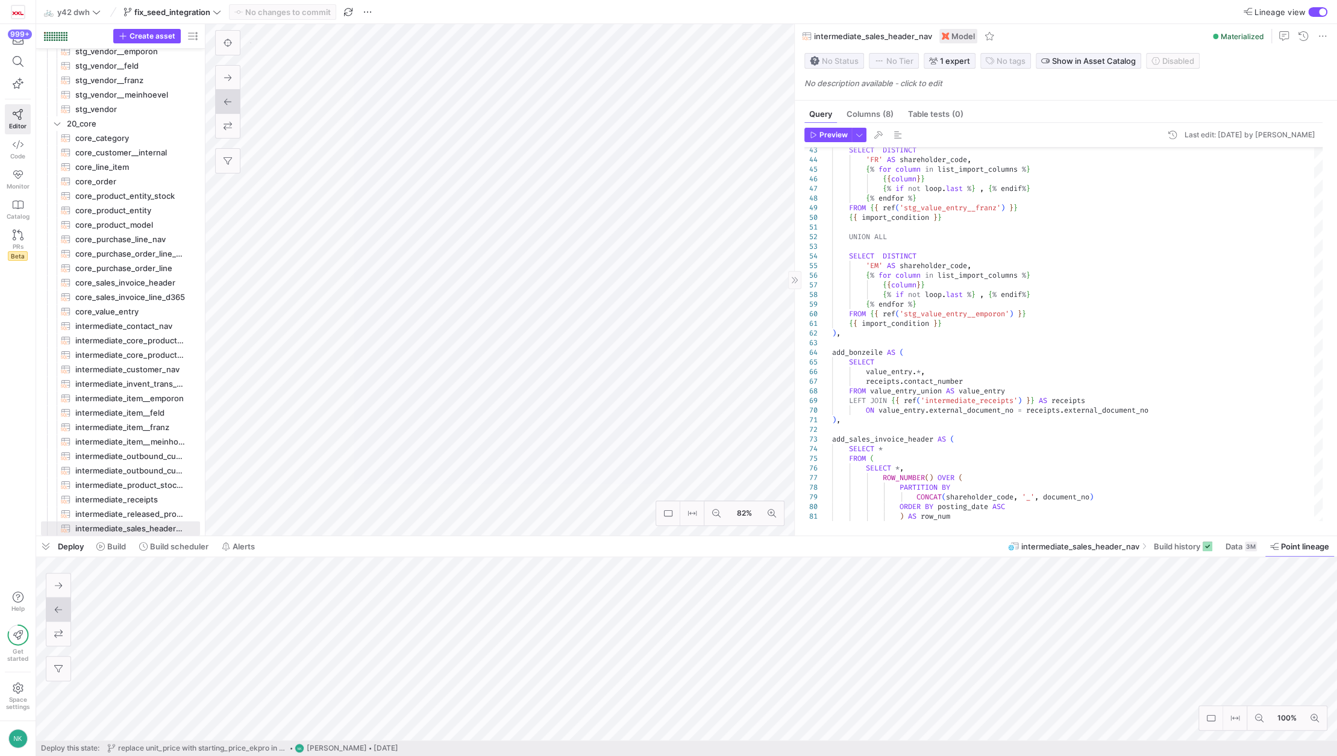
type textarea "{% set import_condition = "WHERE posting_date >= '[DATE]'"%} --WHERE sales_amou…"
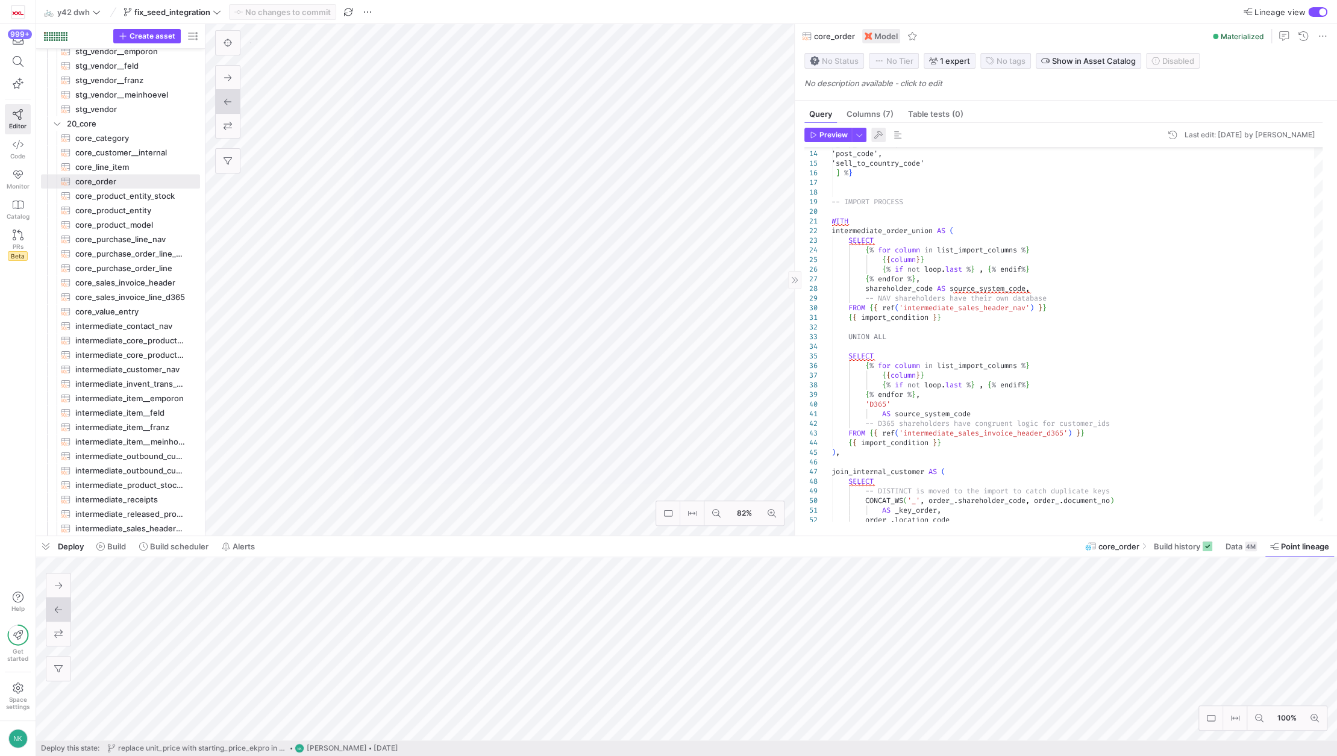
click at [876, 133] on span "button" at bounding box center [878, 135] width 14 height 14
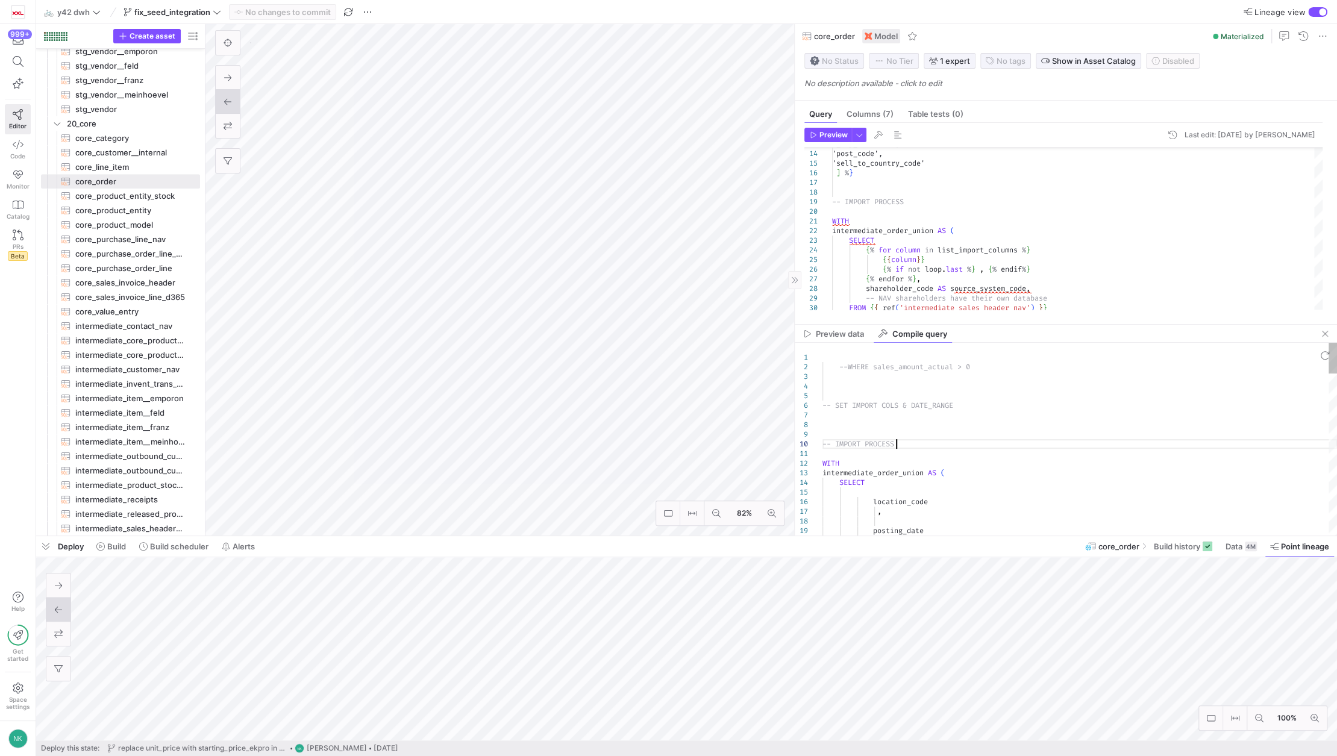
type textarea "--WHERE sales_amount_actual > 0 -- SET IMPORT COLS & DATE_RANGE -- IMPORT PROCE…"
type textarea "SELECT line_item._key_line_item, line_item.line_item_rank, order_.is_online_tra…"
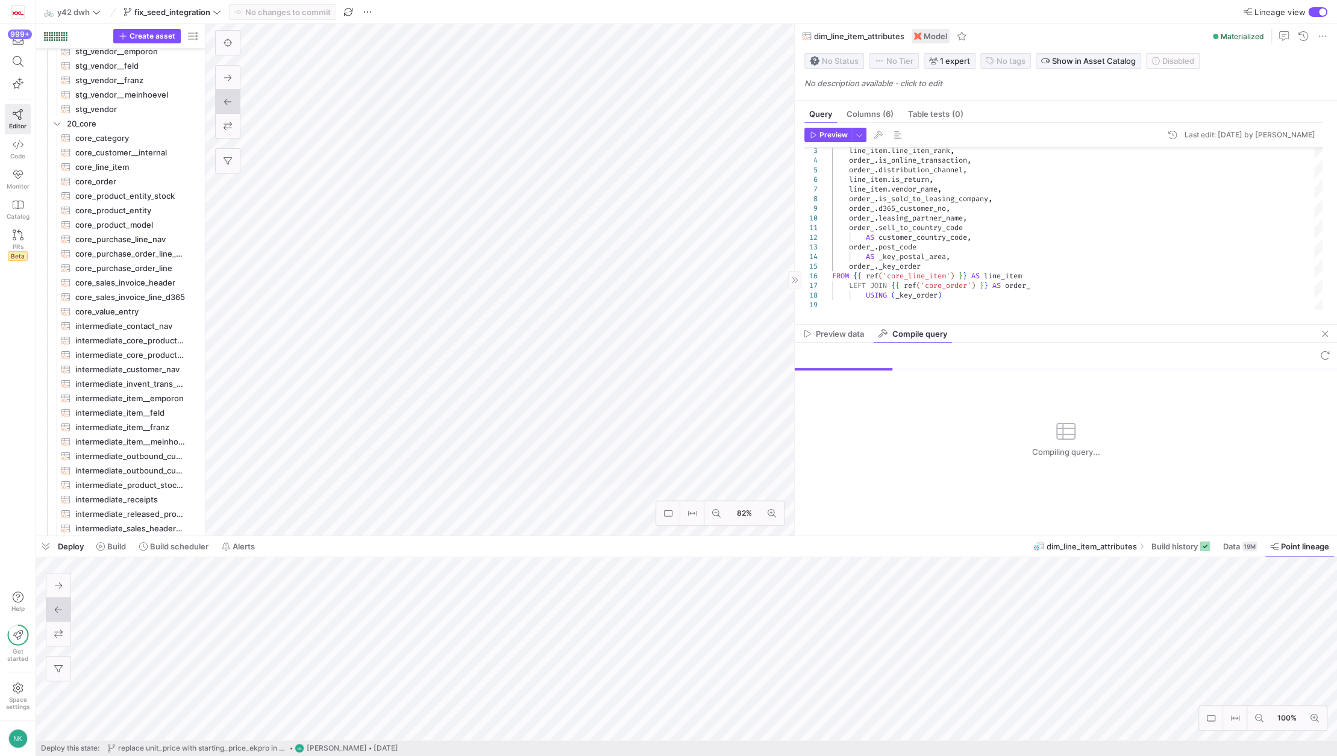
scroll to position [844, 0]
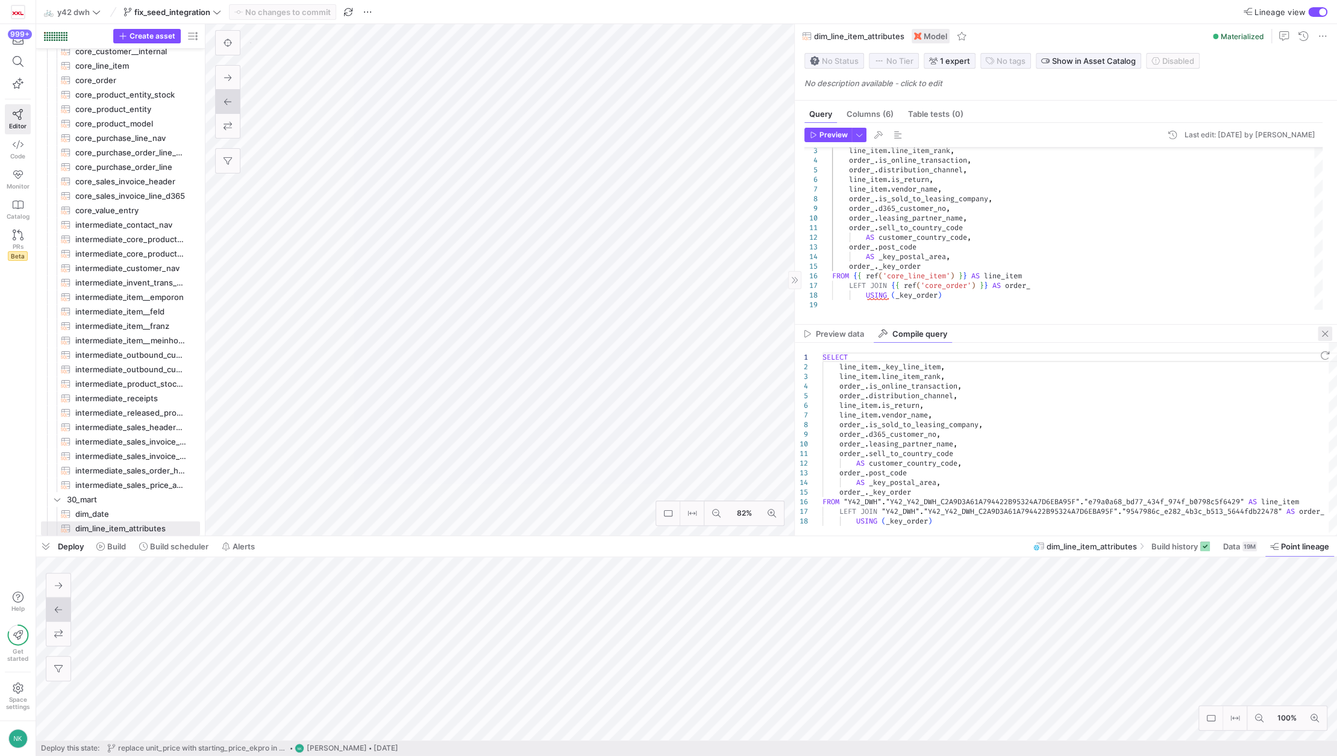
click at [1321, 336] on span "button" at bounding box center [1325, 334] width 14 height 14
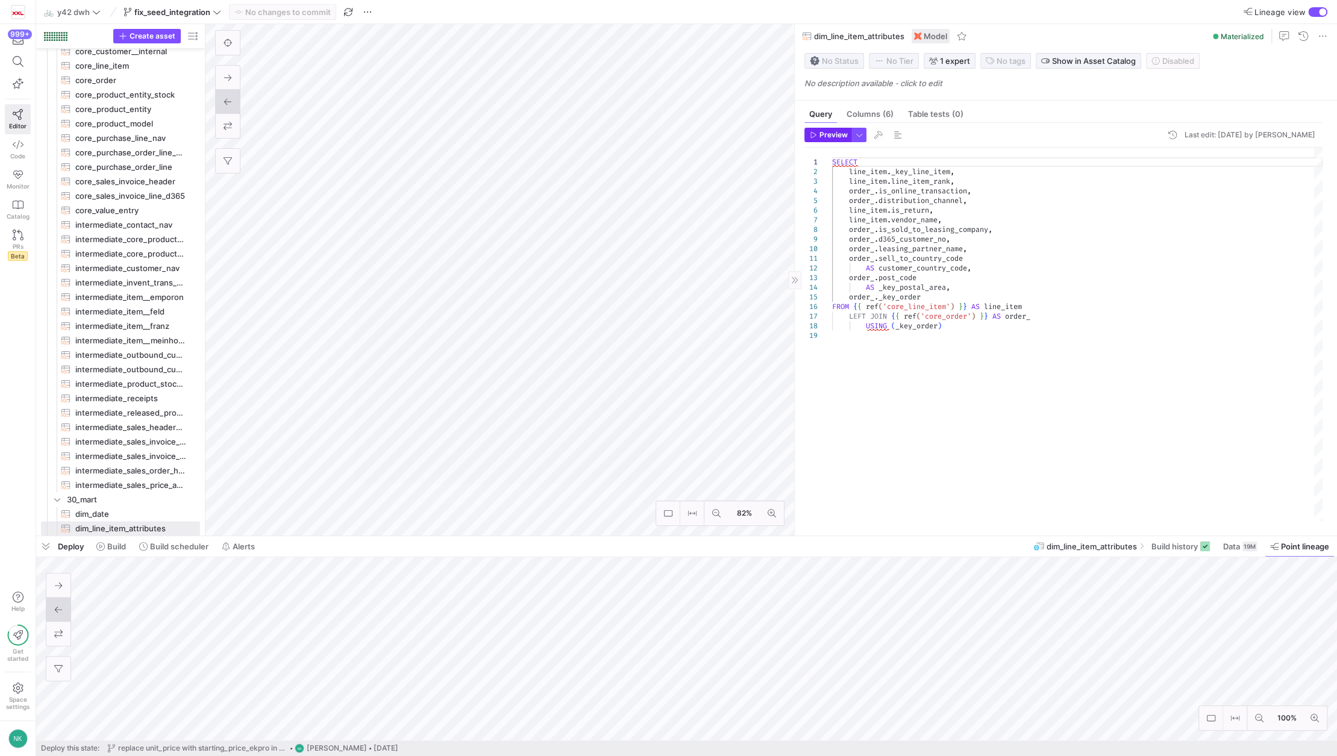
click at [833, 134] on span "Preview" at bounding box center [834, 135] width 28 height 8
